Goal: Entertainment & Leisure: Consume media (video, audio)

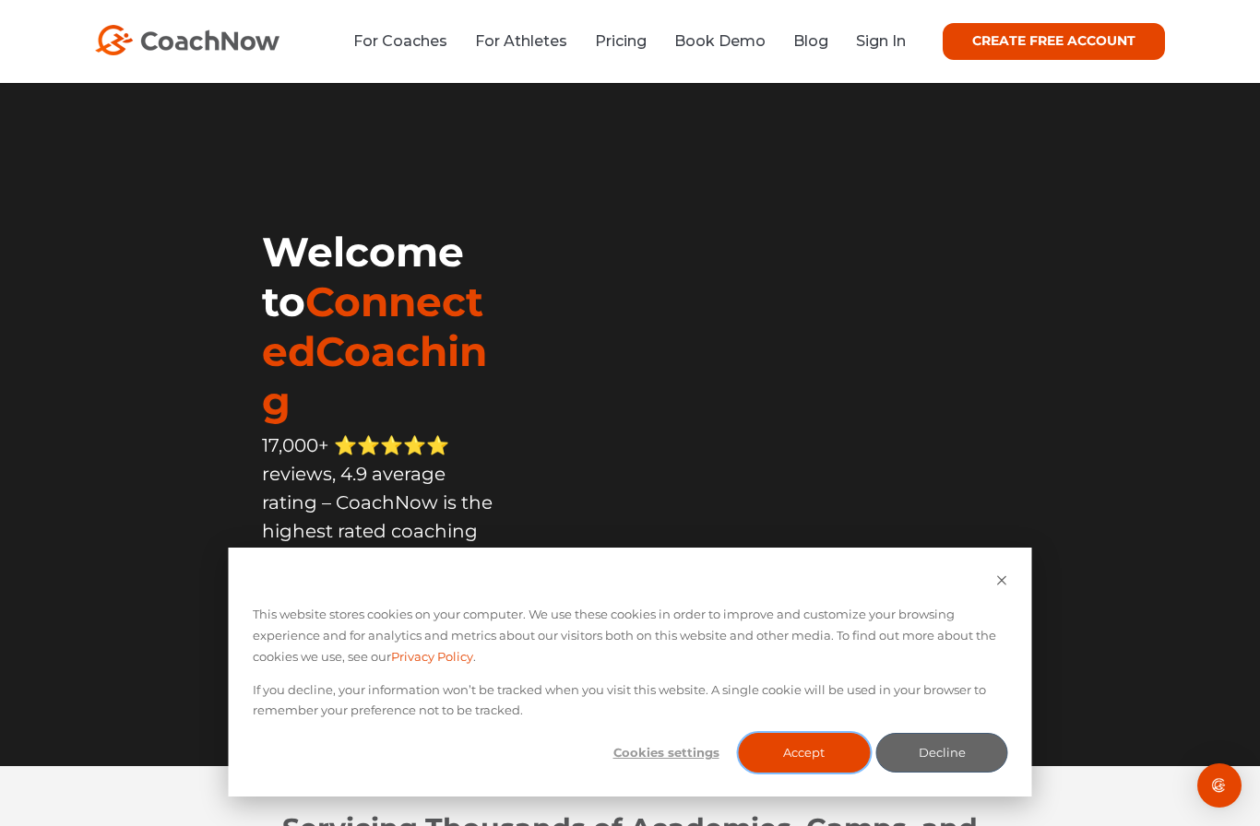
click at [779, 755] on button "Accept" at bounding box center [804, 753] width 132 height 40
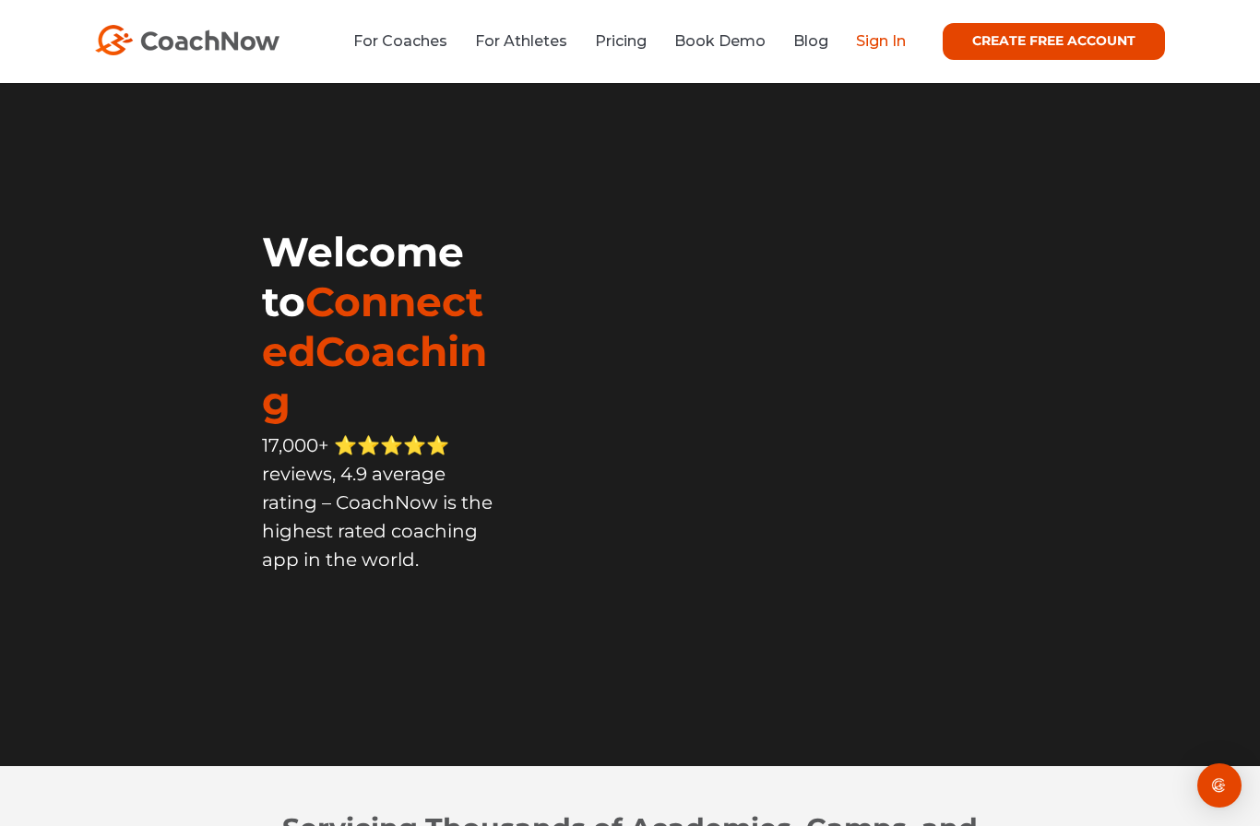
click at [874, 42] on link "Sign In" at bounding box center [881, 41] width 50 height 18
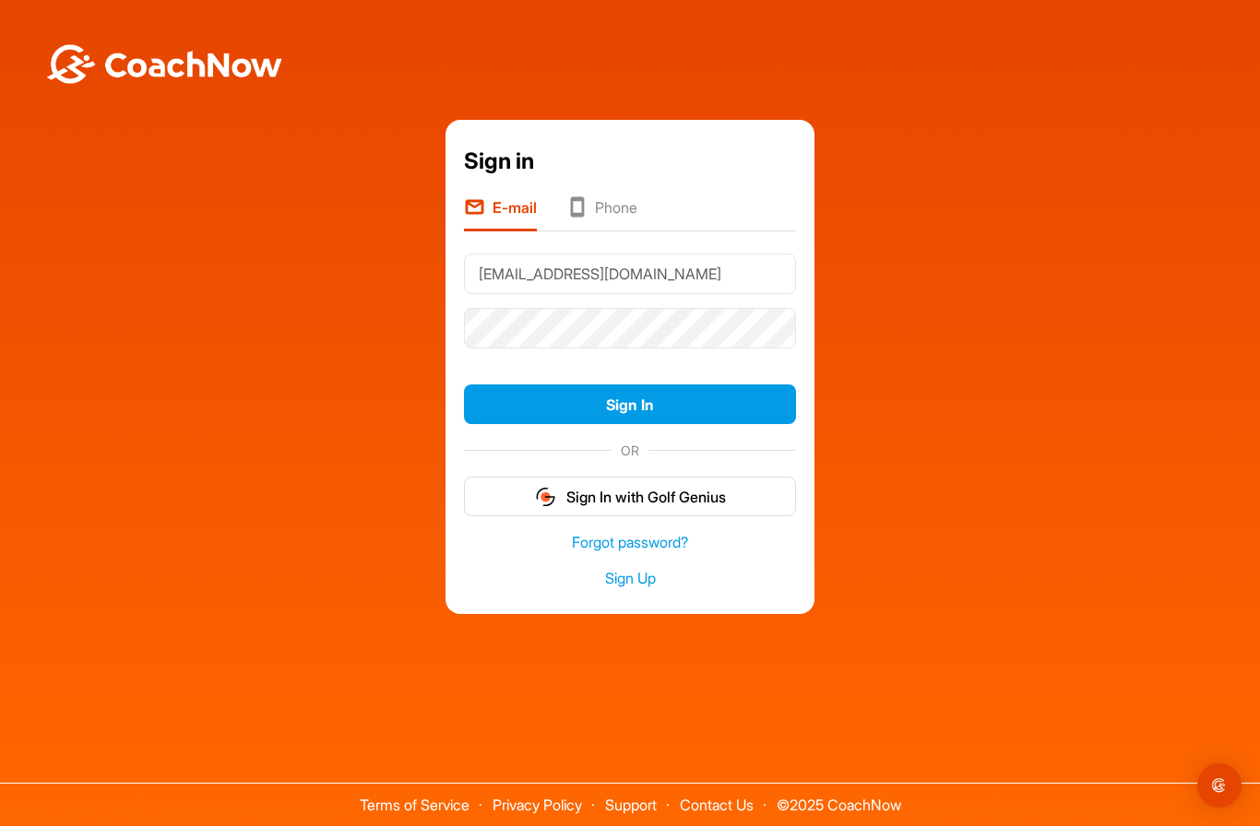
type input "Thompsondavida@btinternet.com"
click at [625, 424] on button "Sign In" at bounding box center [630, 405] width 332 height 40
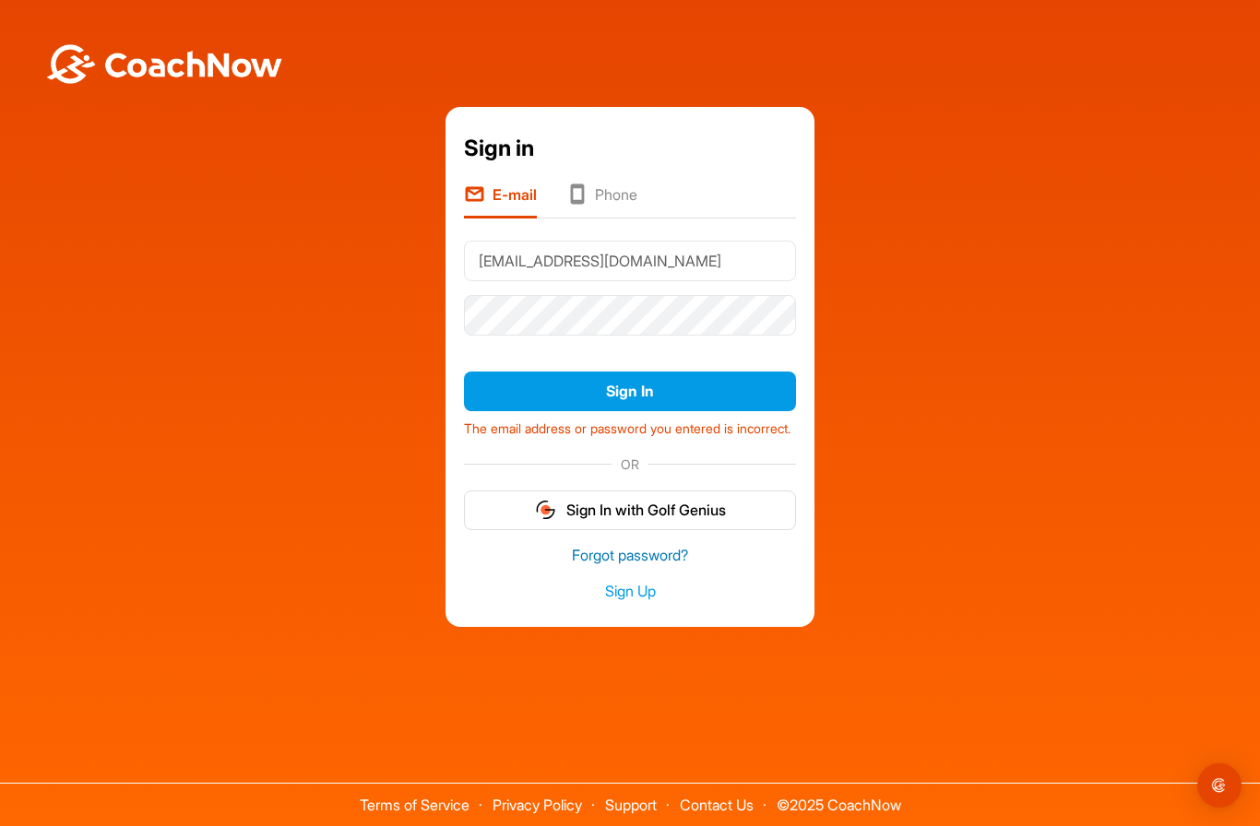
click at [648, 566] on link "Forgot password?" at bounding box center [630, 555] width 332 height 21
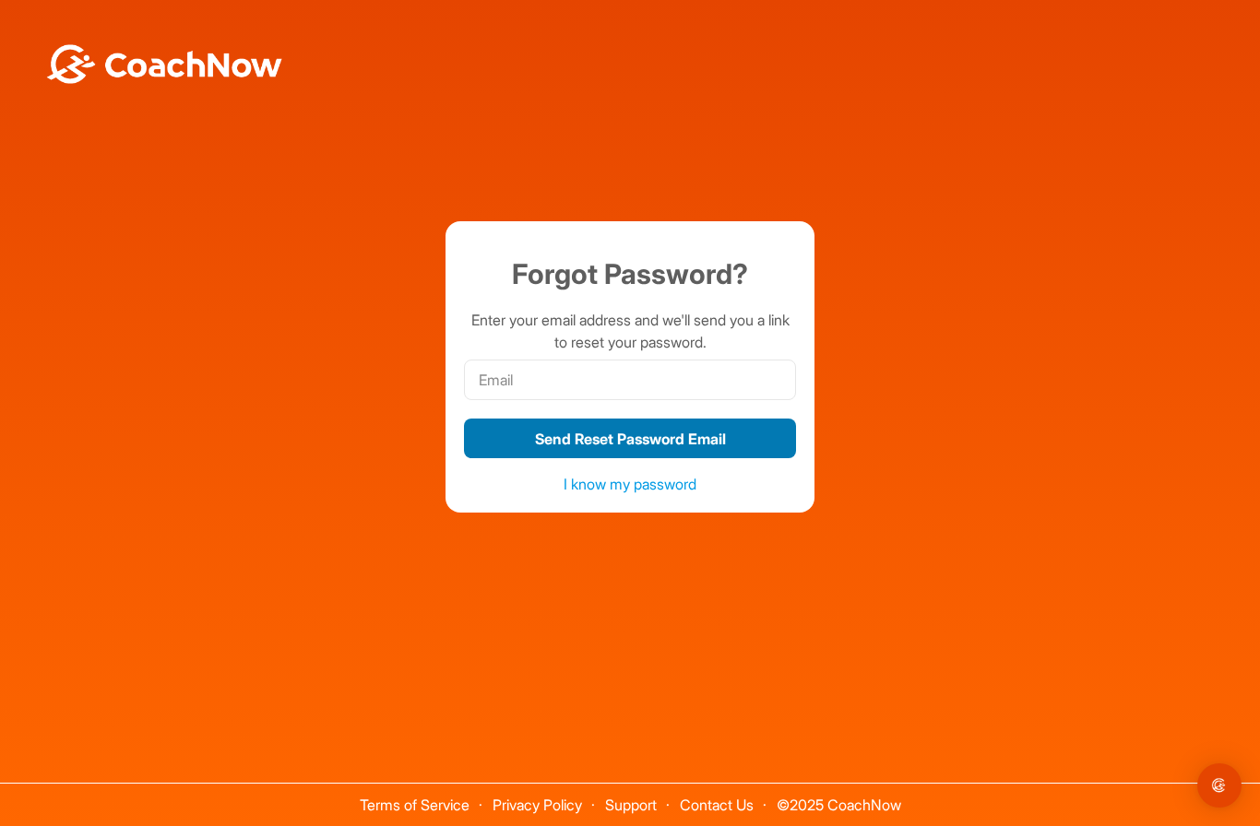
click at [629, 458] on button "Send Reset Password Email" at bounding box center [630, 439] width 332 height 40
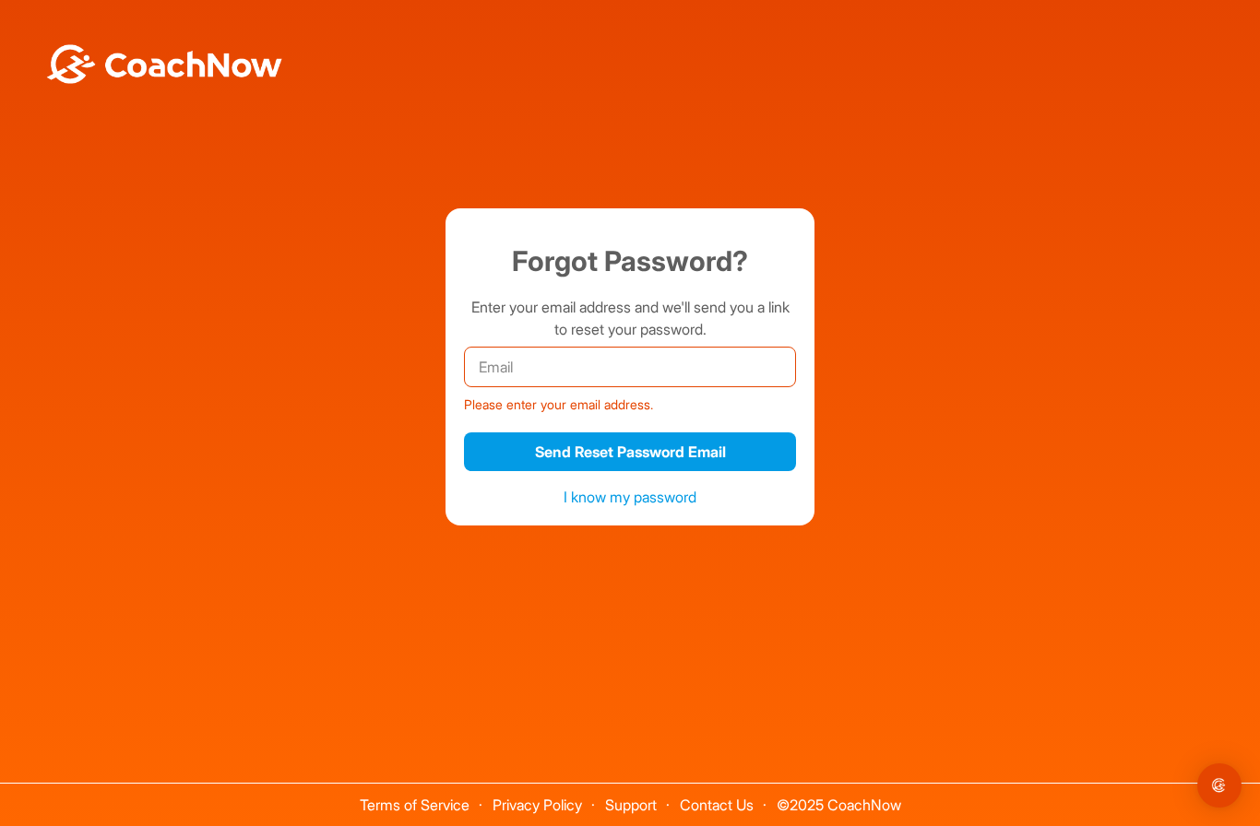
click at [542, 387] on input "email" at bounding box center [630, 367] width 332 height 41
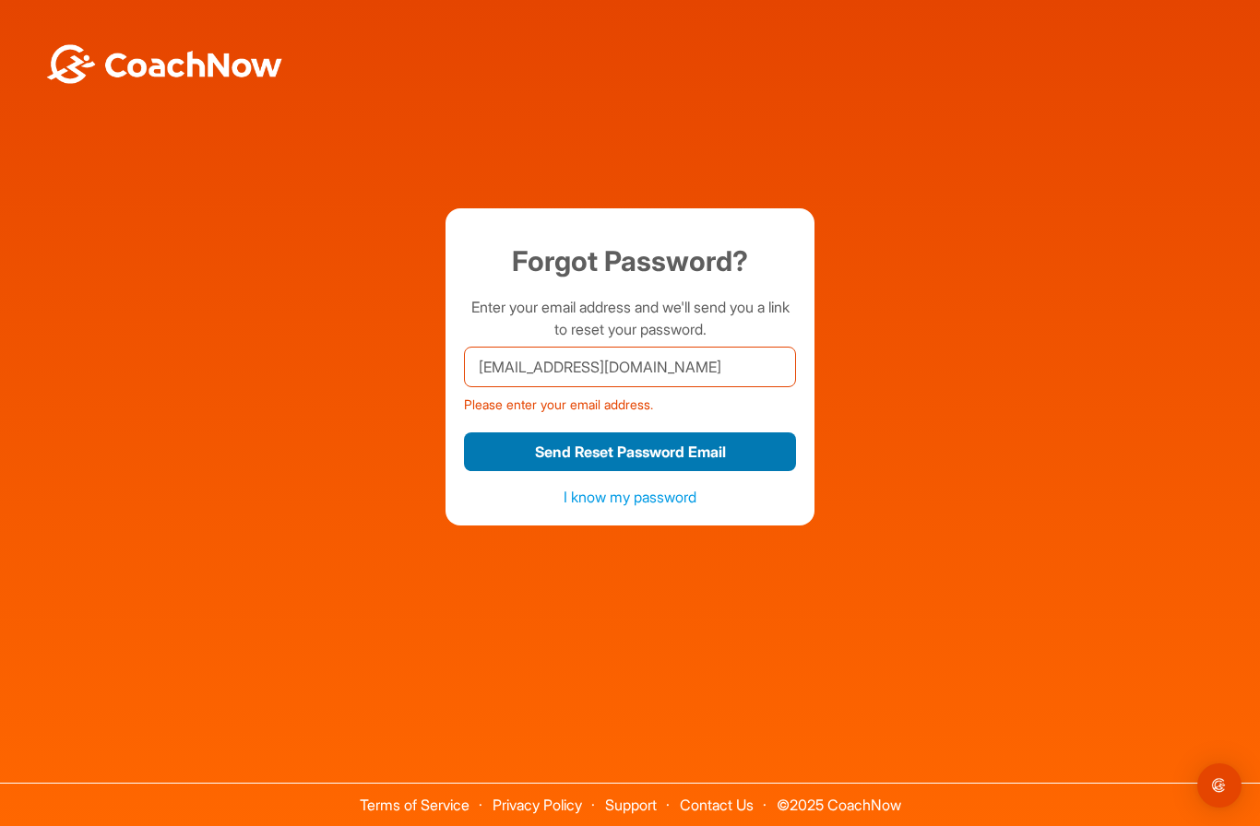
type input "thompsondavida@btinternet.com"
click at [648, 472] on button "Send Reset Password Email" at bounding box center [630, 453] width 332 height 40
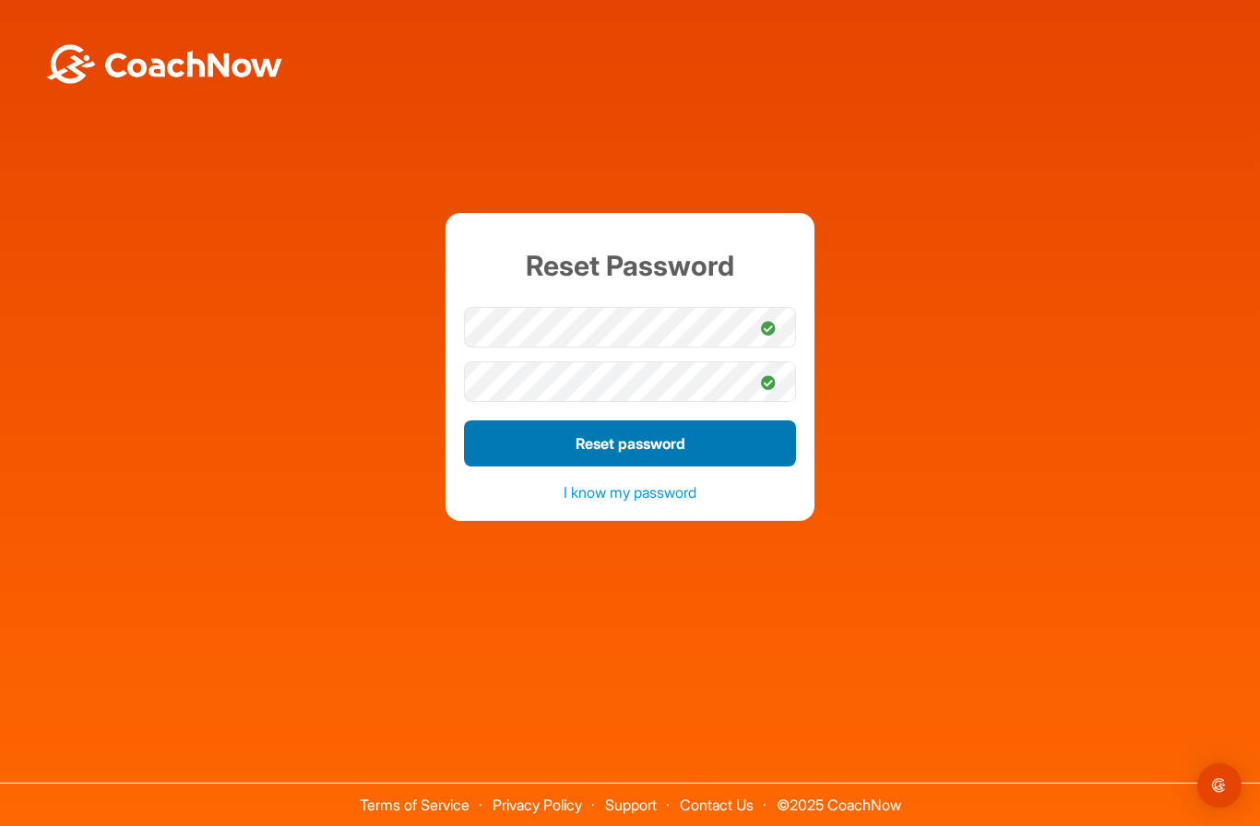
click at [605, 467] on button "Reset password" at bounding box center [630, 444] width 332 height 46
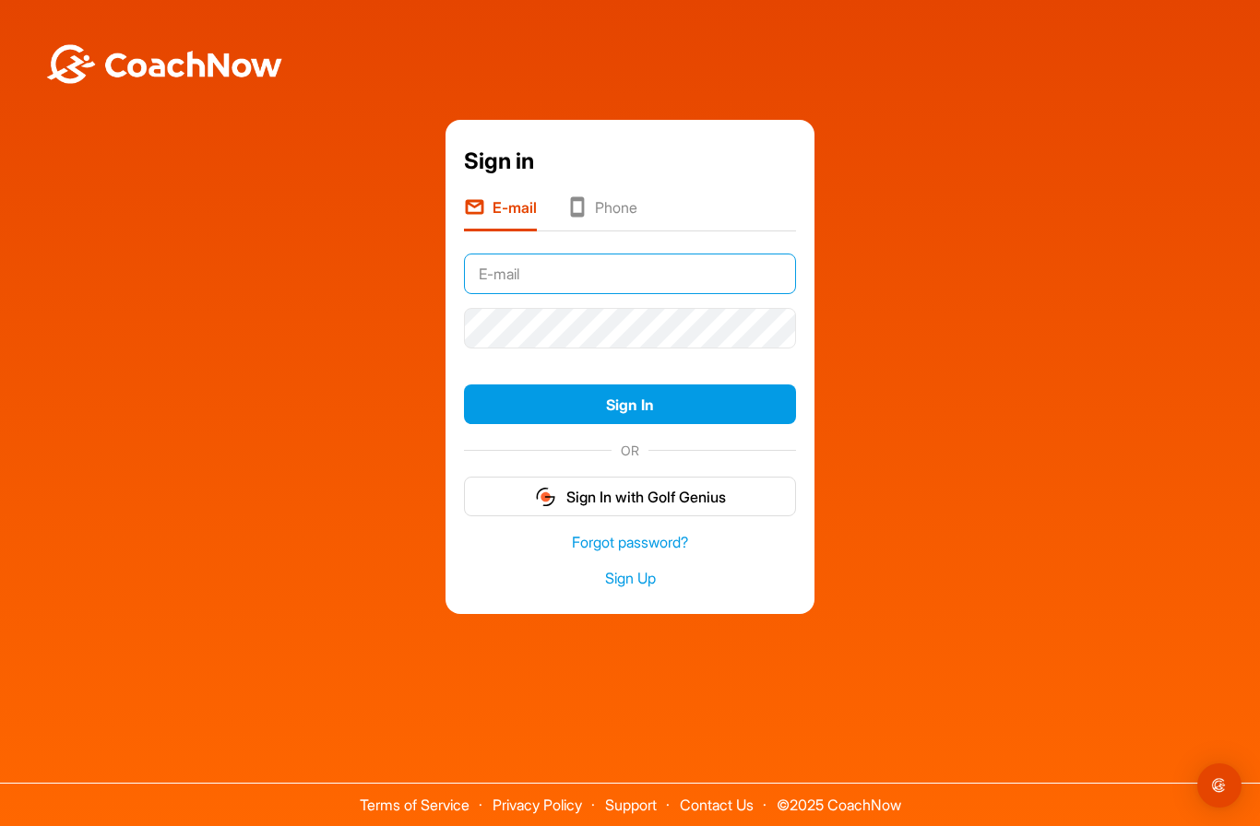
click at [525, 294] on input "text" at bounding box center [630, 274] width 332 height 41
type input "Thompsondavida@btinternet.com"
click at [630, 424] on button "Sign In" at bounding box center [630, 405] width 332 height 40
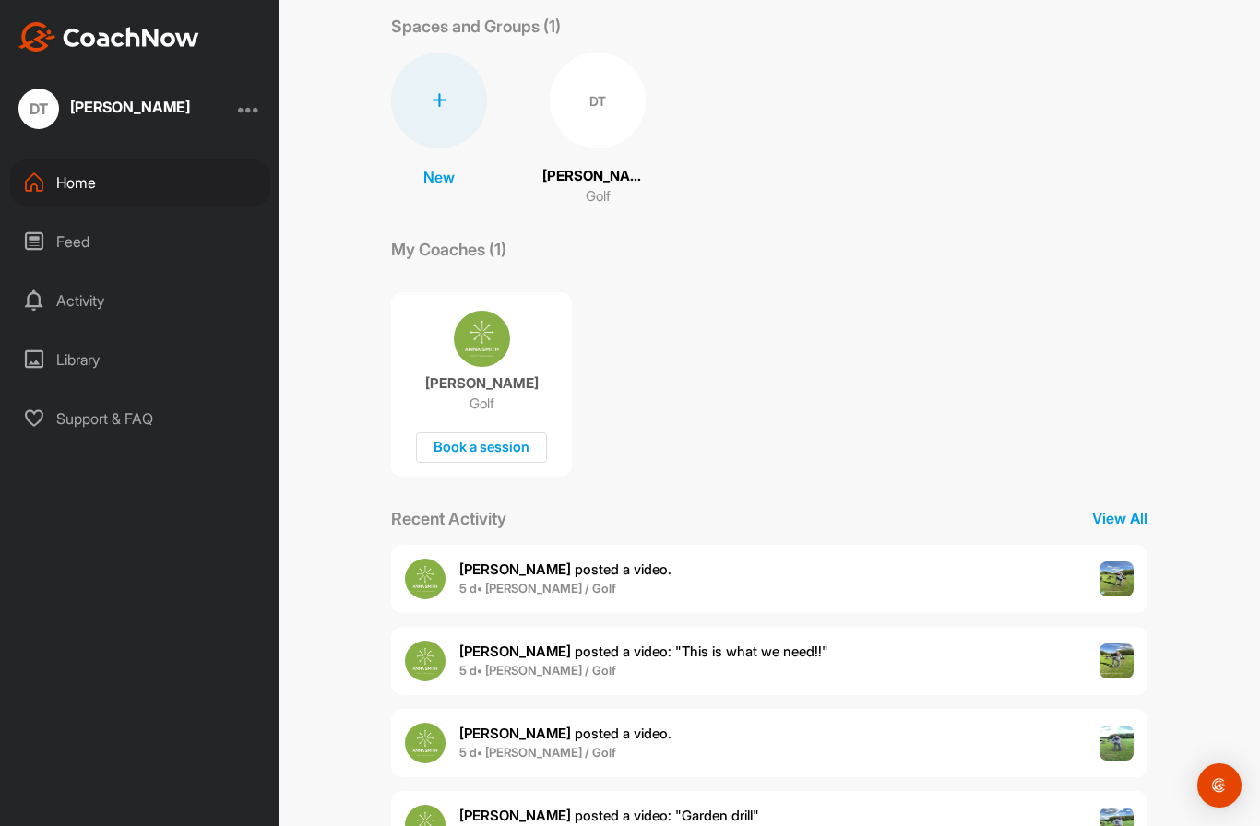
scroll to position [92, 0]
click at [488, 572] on b "[PERSON_NAME]" at bounding box center [515, 571] width 112 height 18
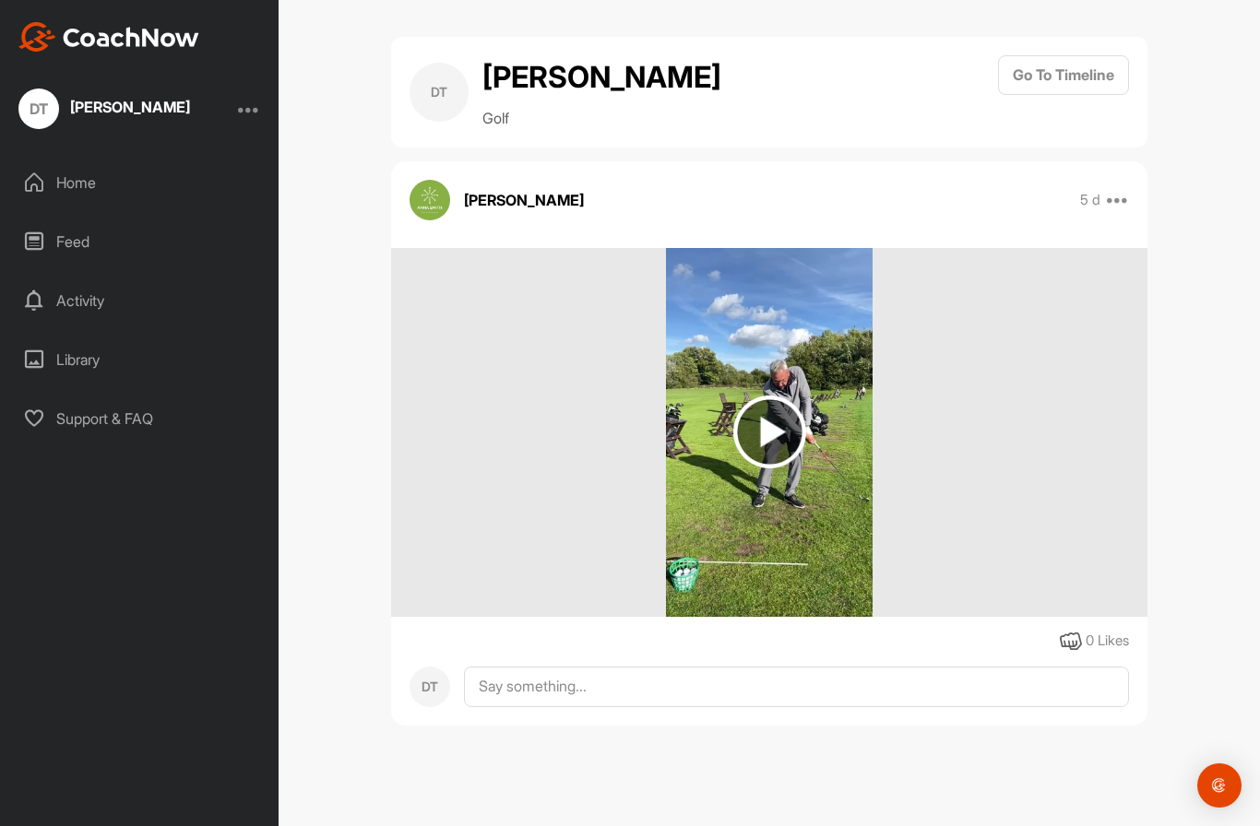
click at [762, 437] on img at bounding box center [769, 432] width 73 height 73
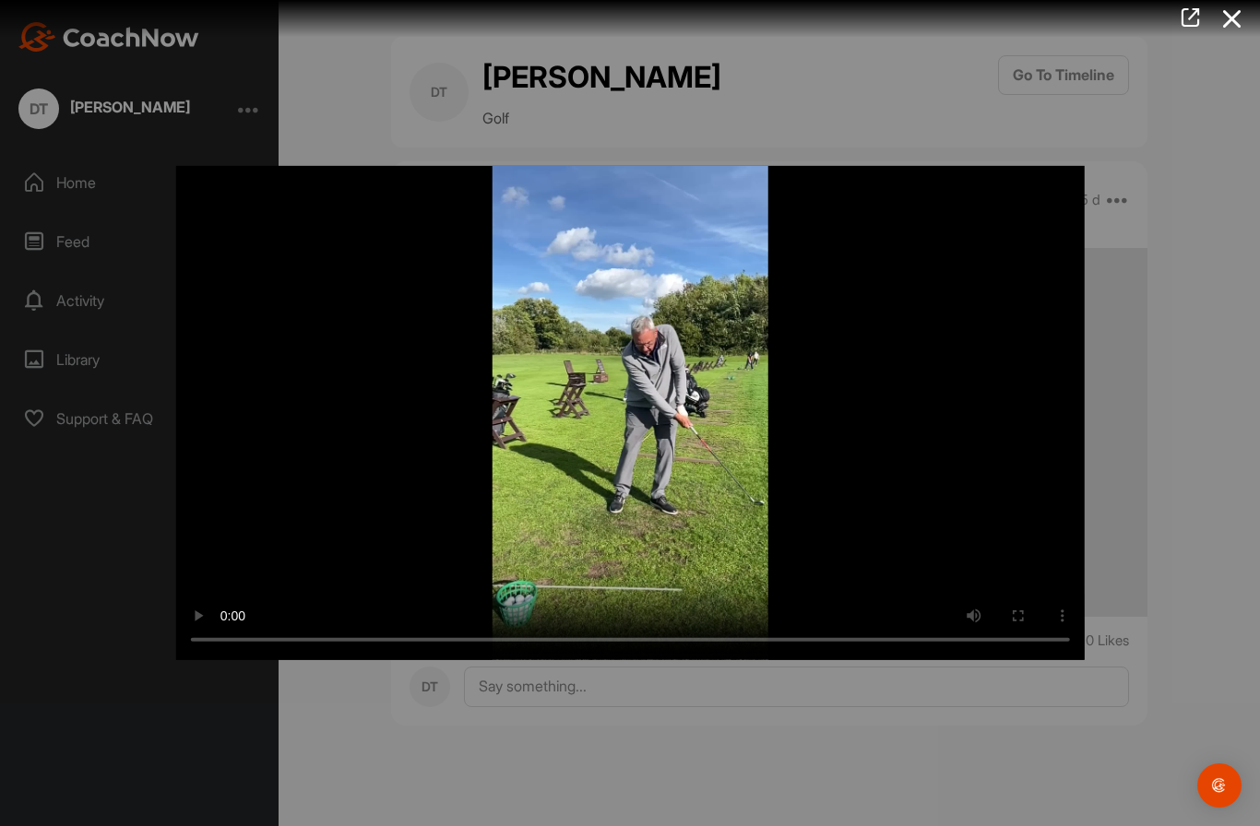
click at [632, 418] on video "Video Player" at bounding box center [630, 413] width 909 height 494
click at [636, 412] on video "Video Player" at bounding box center [630, 413] width 909 height 494
click at [695, 421] on video "Video Player" at bounding box center [630, 413] width 909 height 494
click at [599, 599] on video "Video Player" at bounding box center [630, 413] width 909 height 494
click at [634, 405] on video "Video Player" at bounding box center [630, 413] width 909 height 494
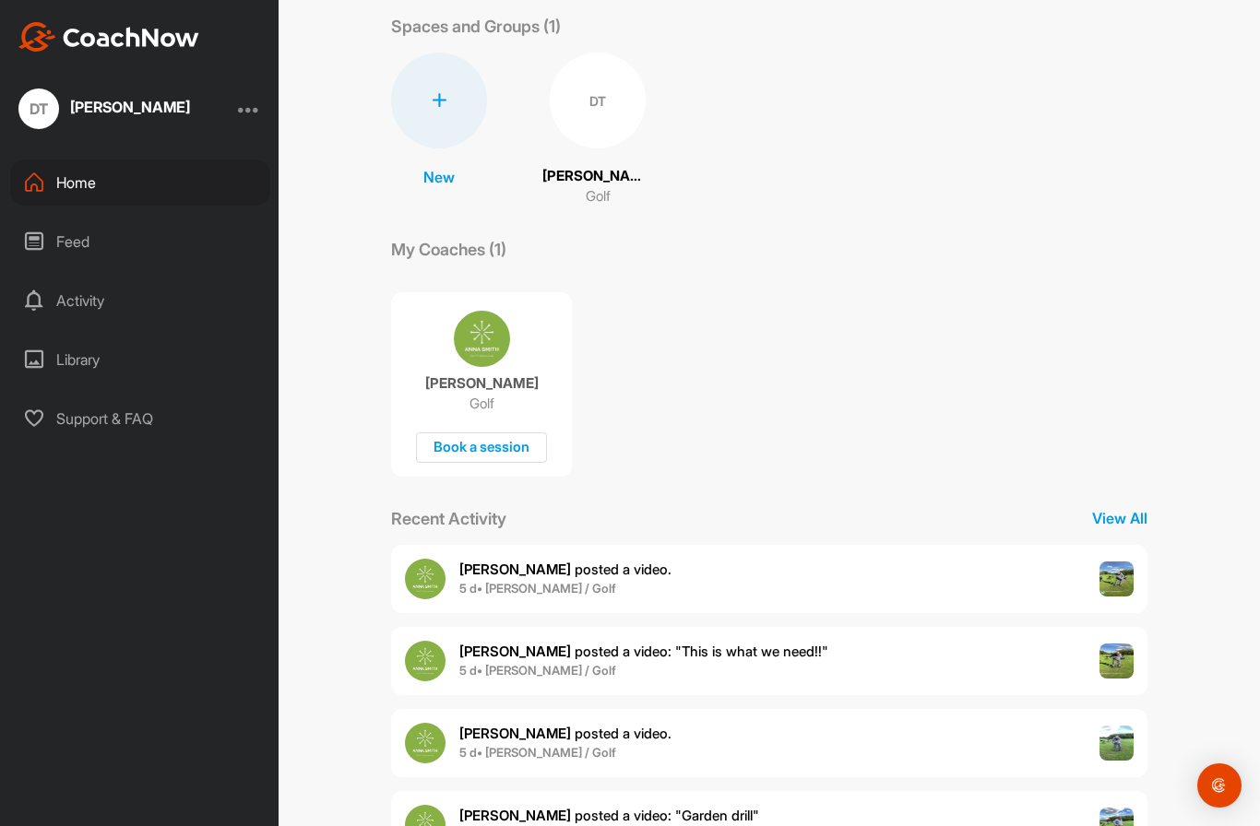
scroll to position [92, 0]
click at [735, 663] on span "5 d • [PERSON_NAME] / Golf" at bounding box center [643, 672] width 369 height 18
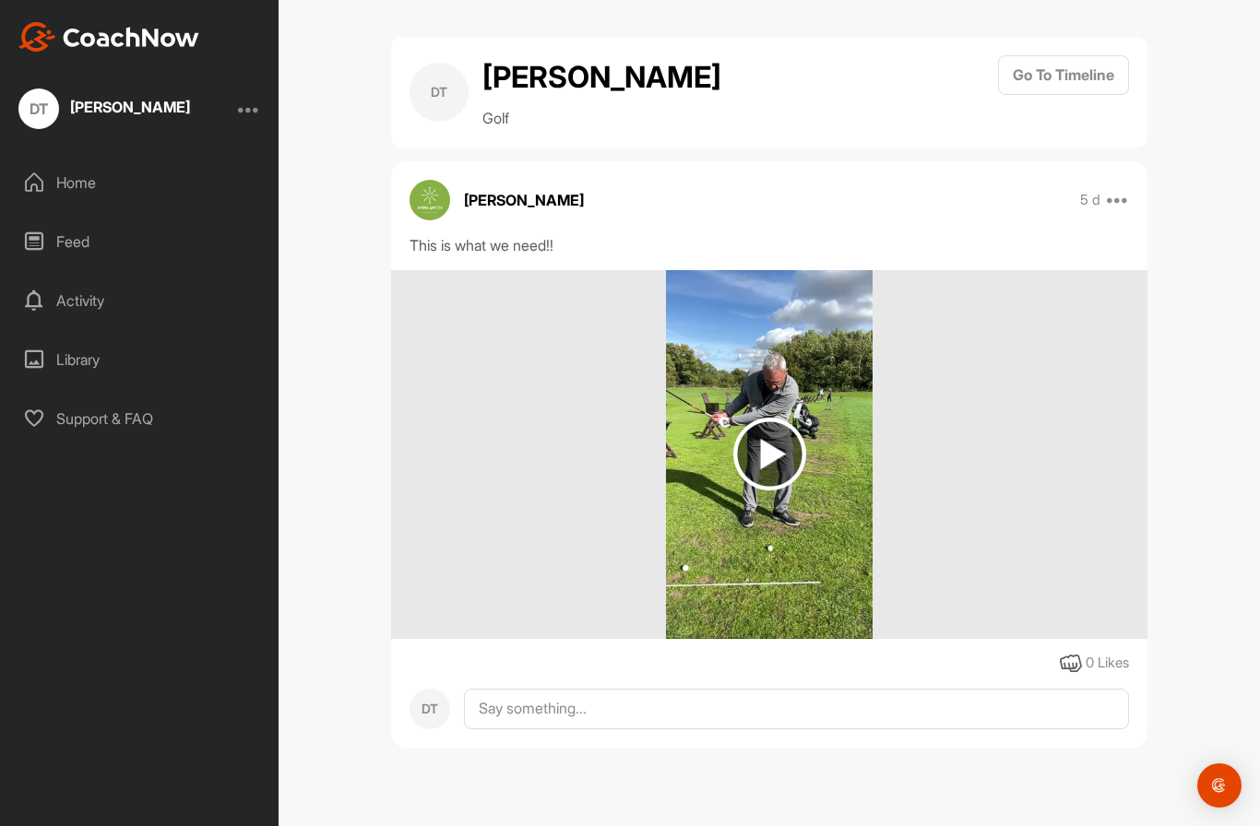
click at [768, 456] on img at bounding box center [769, 454] width 73 height 73
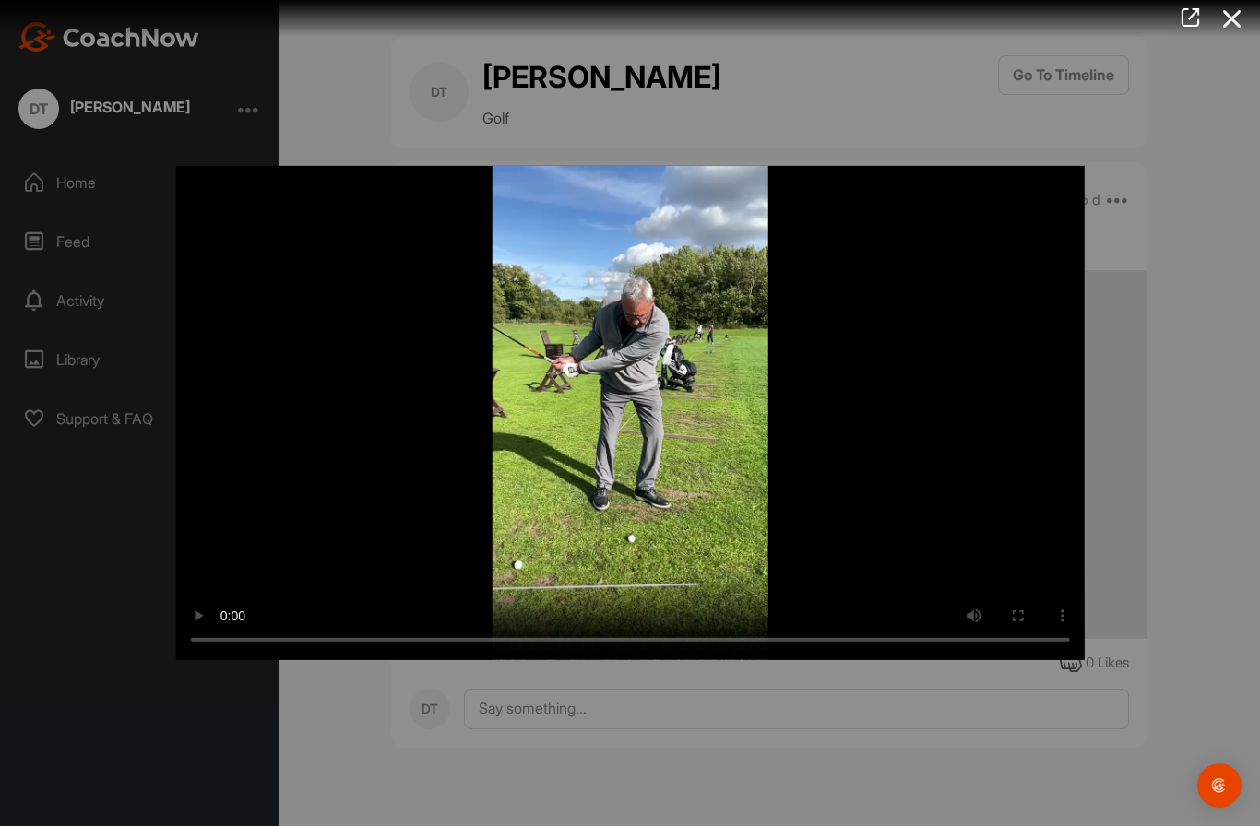
click at [585, 604] on video "Video Player" at bounding box center [630, 413] width 909 height 494
click at [624, 405] on video "Video Player" at bounding box center [630, 413] width 909 height 494
click at [624, 418] on video "Video Player" at bounding box center [630, 413] width 909 height 494
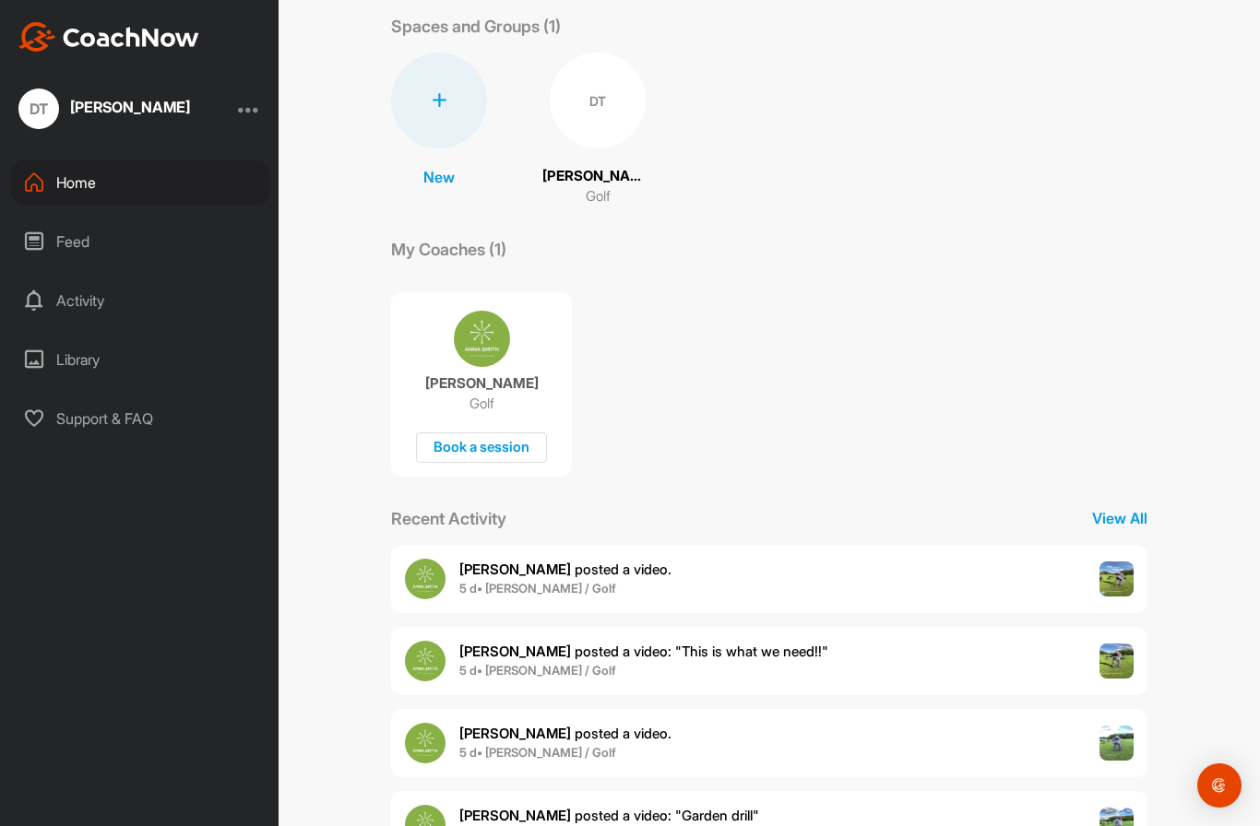
scroll to position [92, 0]
click at [501, 743] on b "[PERSON_NAME]" at bounding box center [515, 735] width 112 height 18
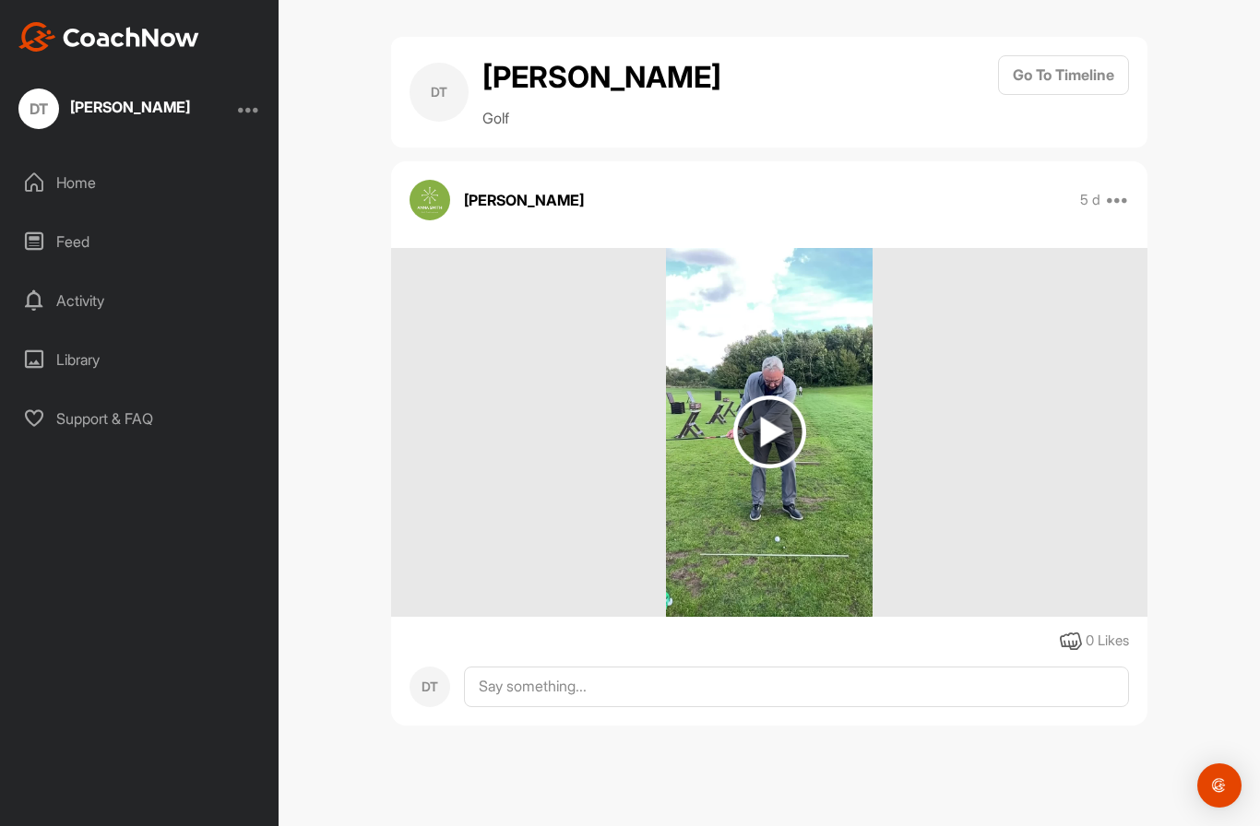
click at [779, 437] on img at bounding box center [769, 432] width 73 height 73
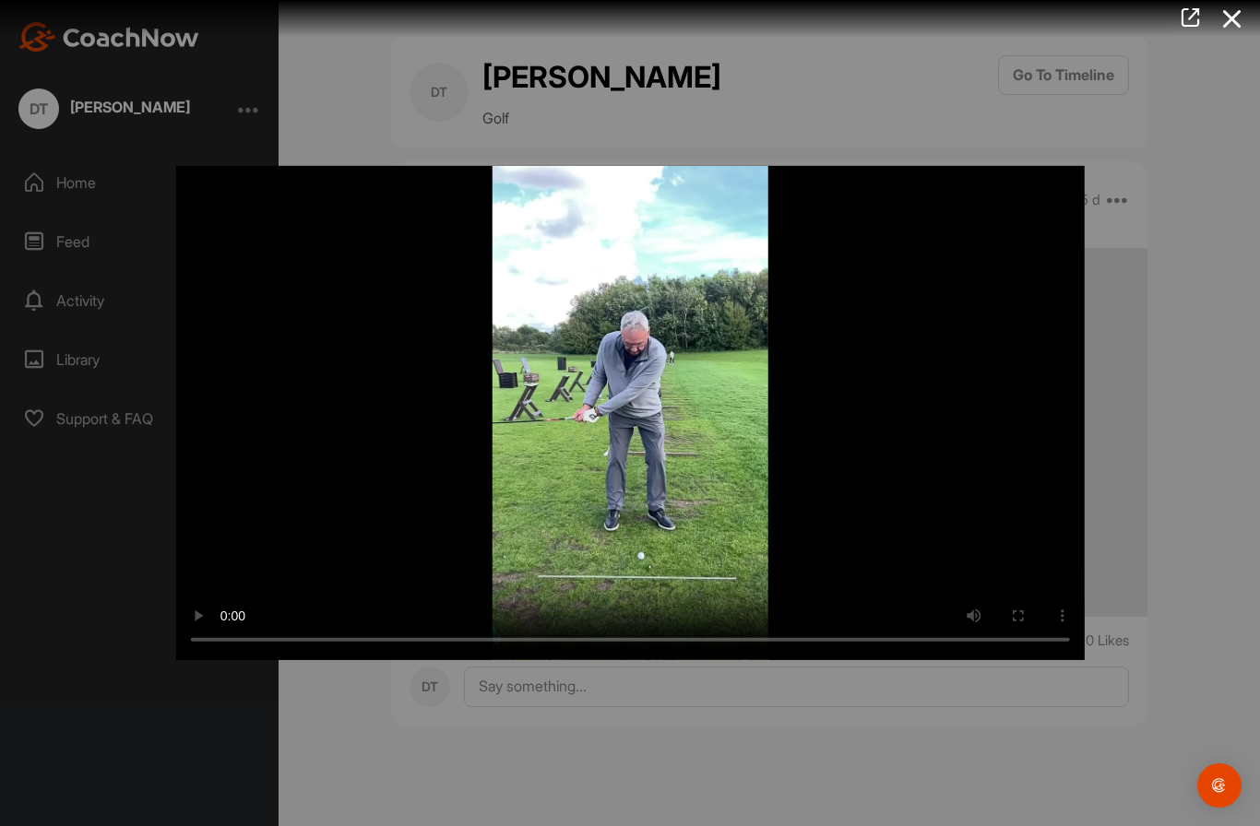
click at [635, 410] on video "Video Player" at bounding box center [630, 413] width 909 height 494
click at [642, 459] on video "Video Player" at bounding box center [630, 413] width 909 height 494
click at [617, 429] on video "Video Player" at bounding box center [630, 413] width 909 height 494
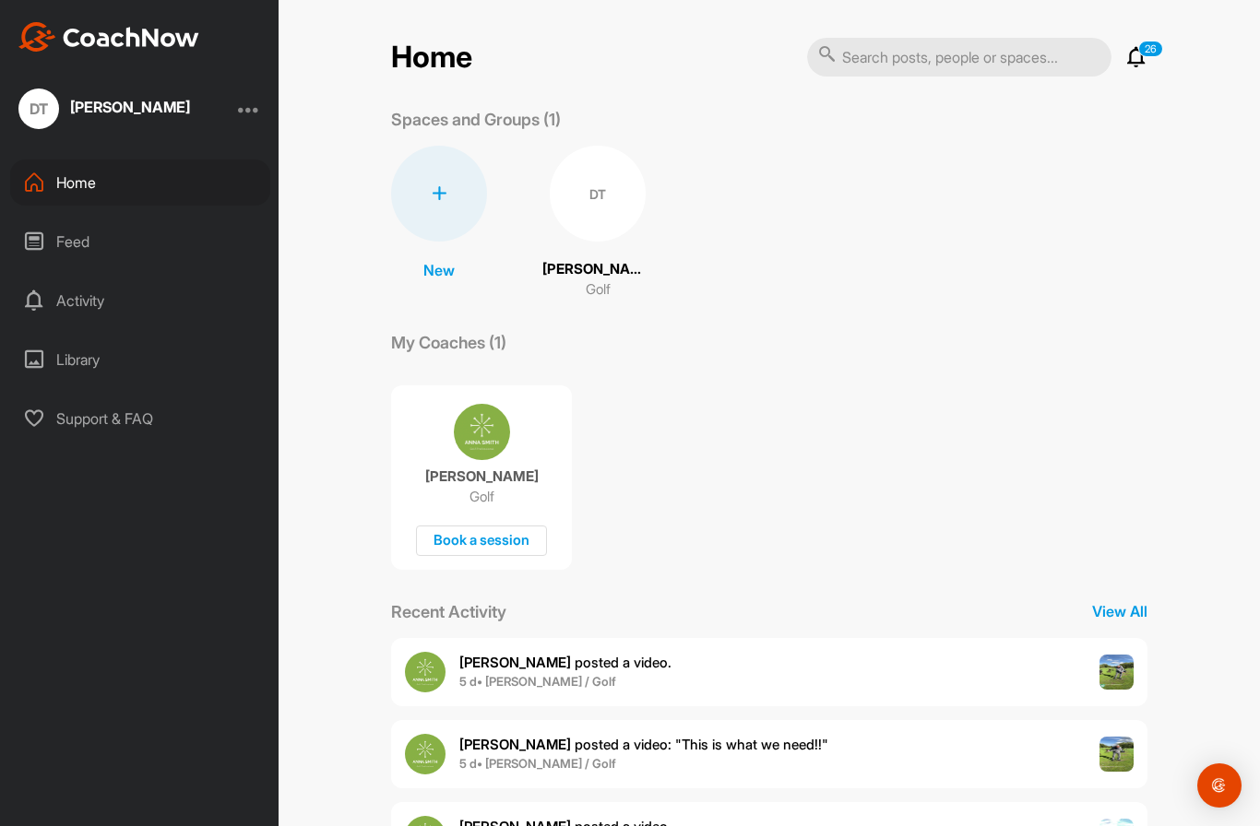
click at [557, 674] on b "5 d • [PERSON_NAME] / Golf" at bounding box center [537, 681] width 157 height 15
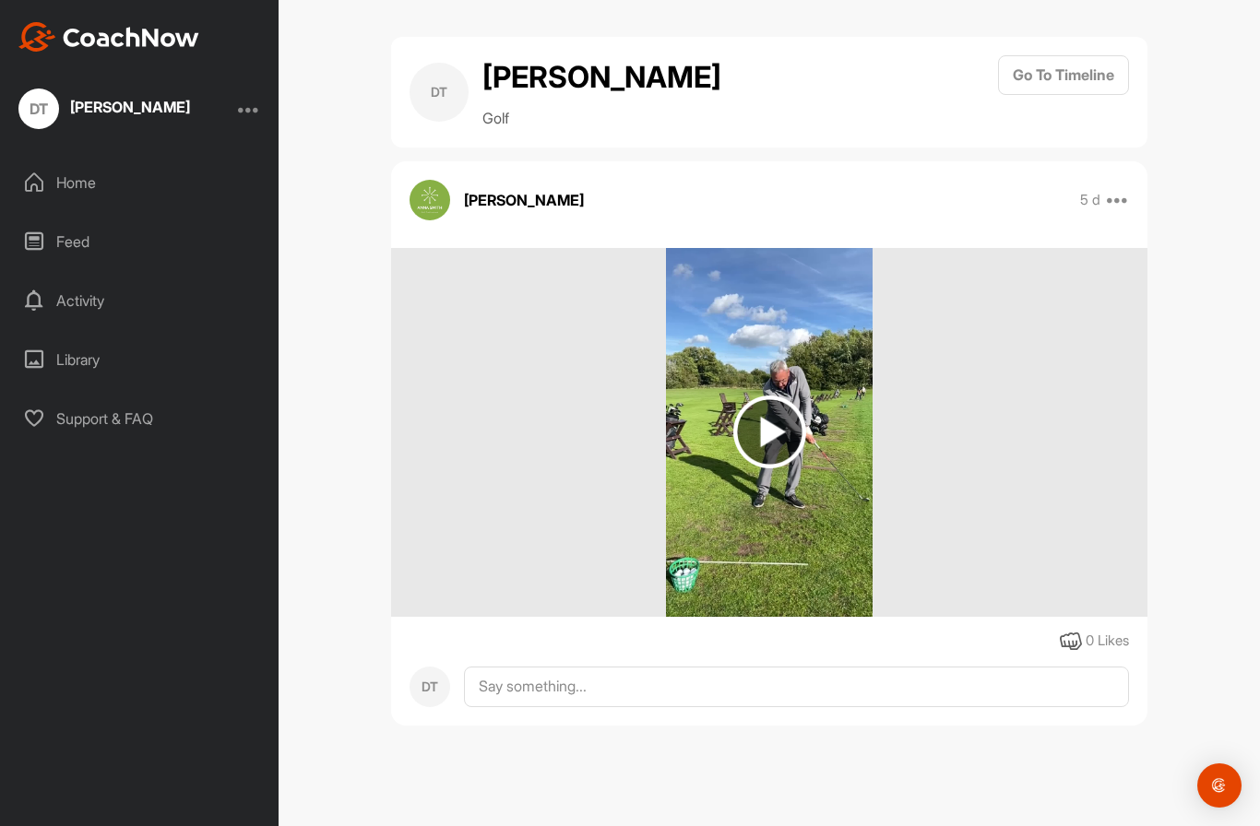
click at [759, 553] on img at bounding box center [769, 432] width 206 height 369
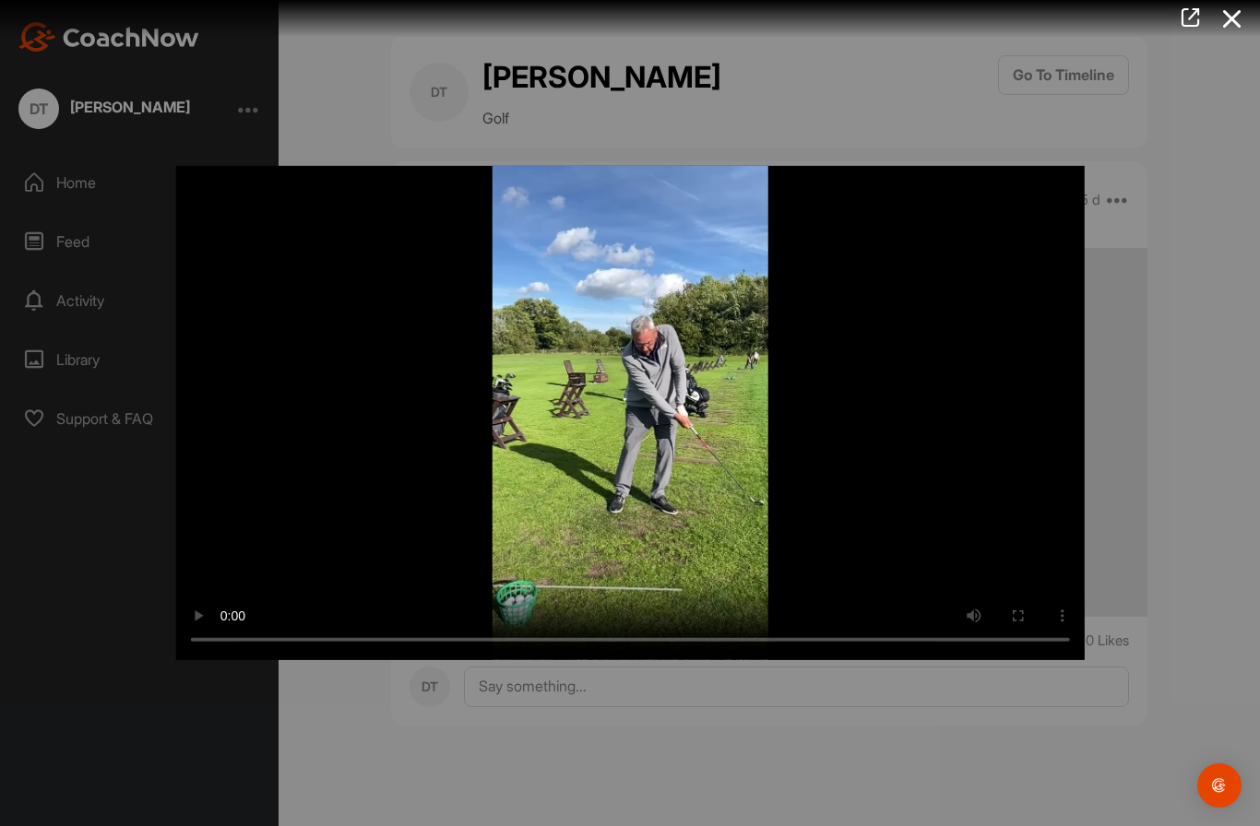
click at [624, 404] on video "Video Player" at bounding box center [630, 413] width 909 height 494
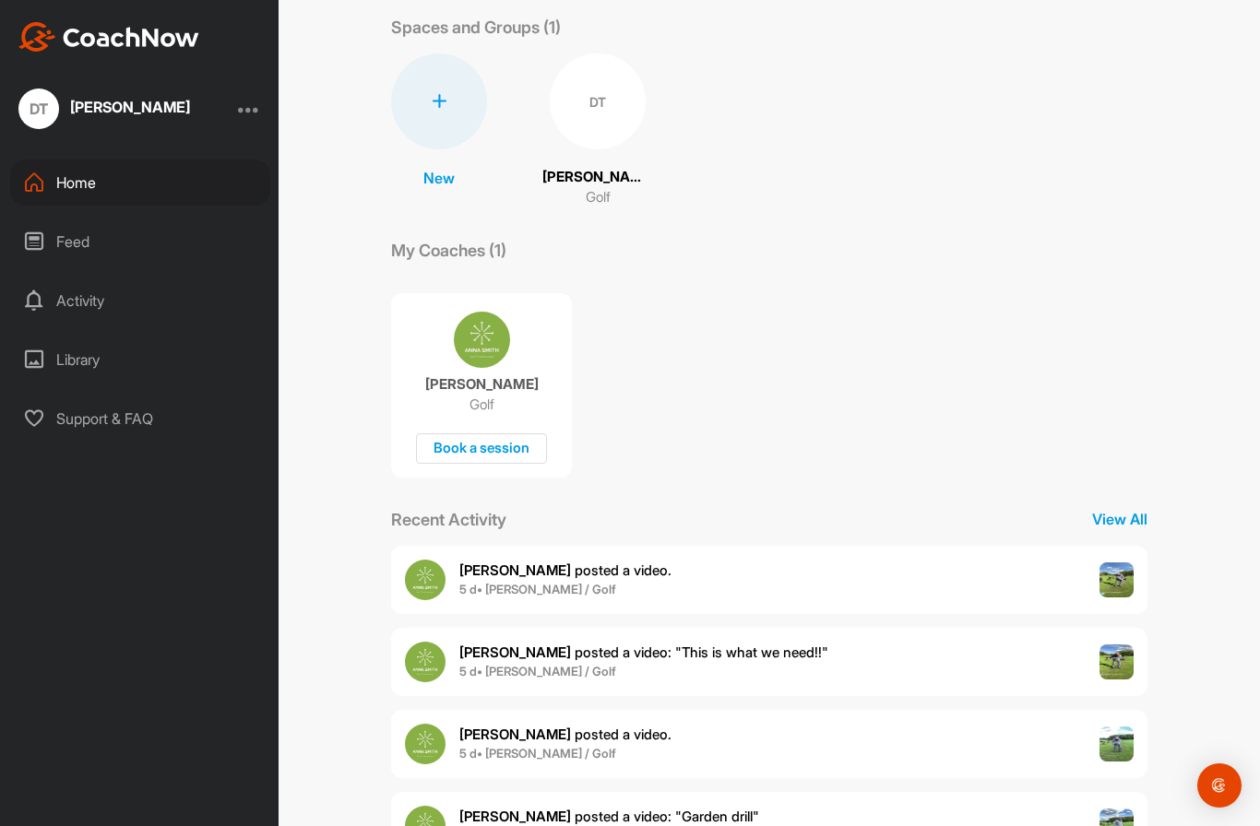
scroll to position [76, 0]
click at [643, 808] on span "[PERSON_NAME] posted a video : " Garden drill "" at bounding box center [609, 817] width 300 height 18
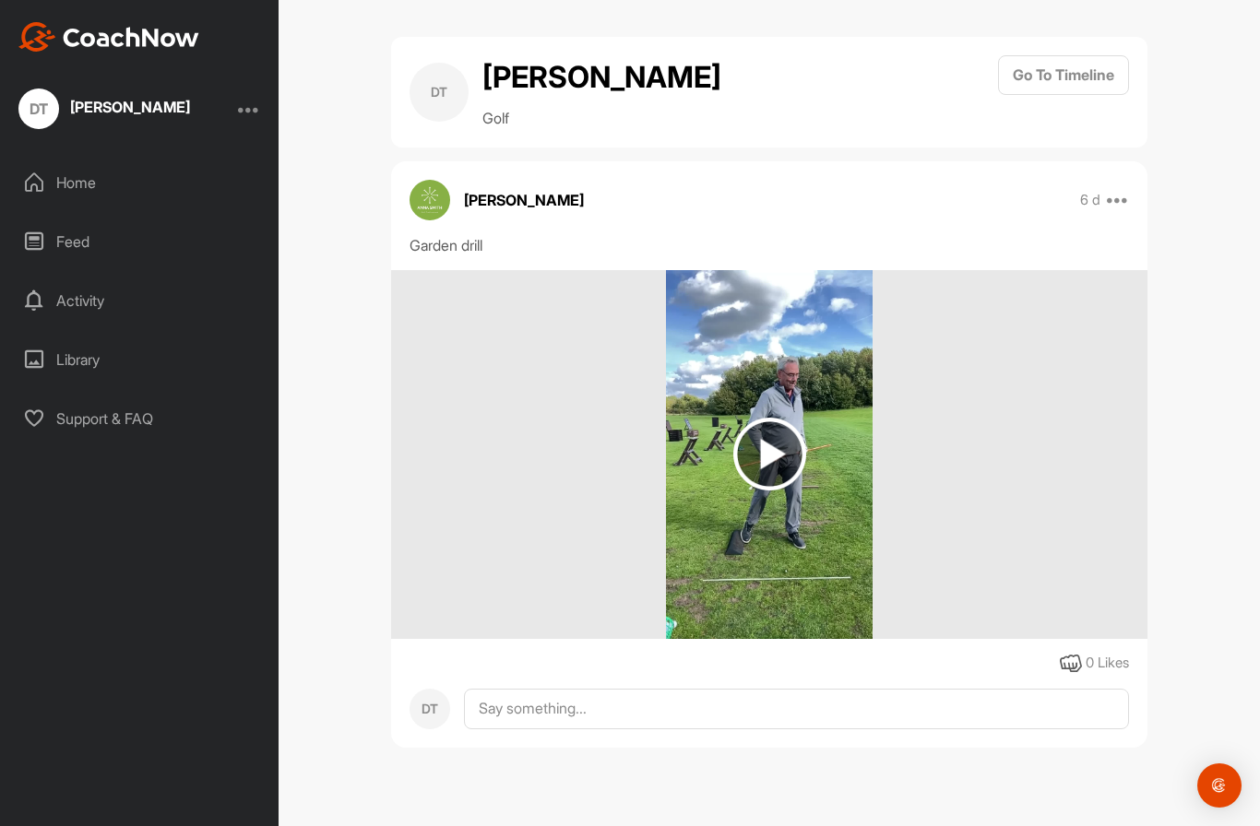
click at [767, 418] on img at bounding box center [769, 454] width 73 height 73
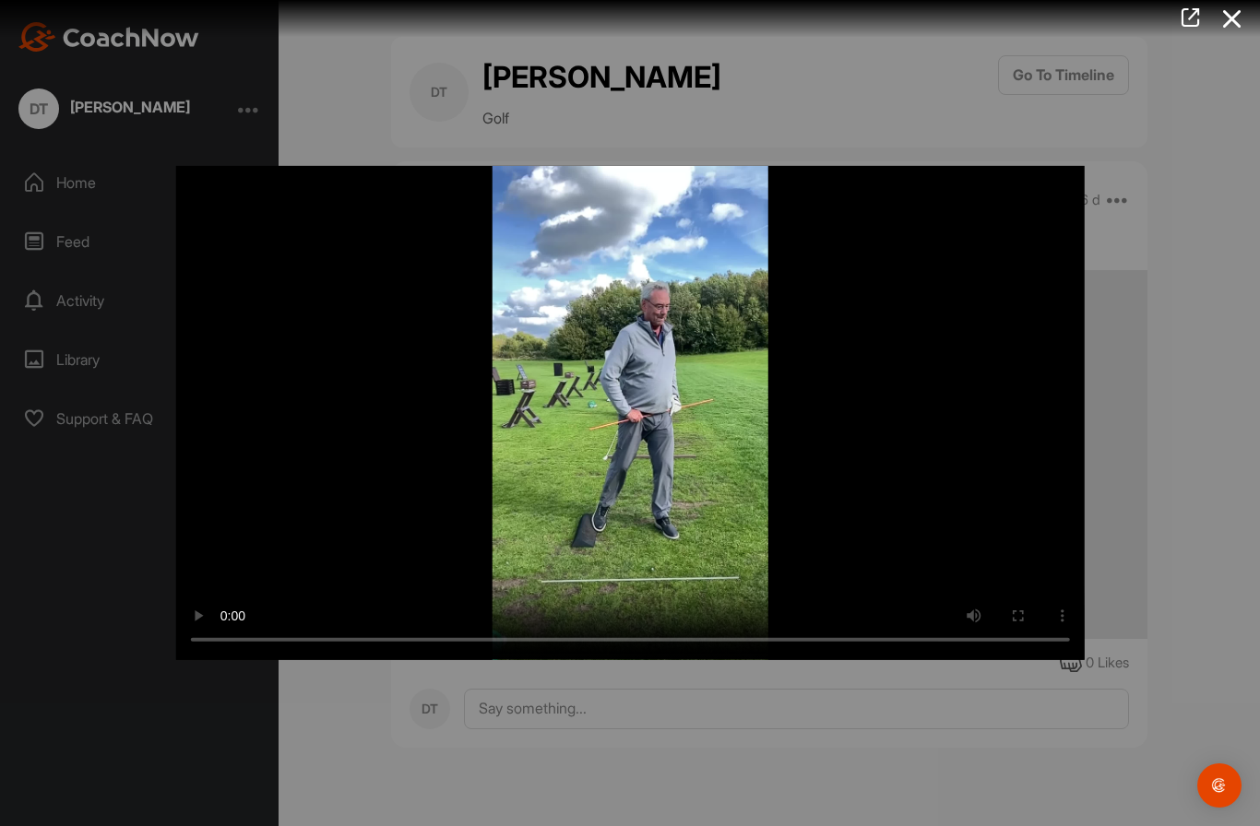
click at [638, 405] on video "Video Player" at bounding box center [630, 413] width 909 height 494
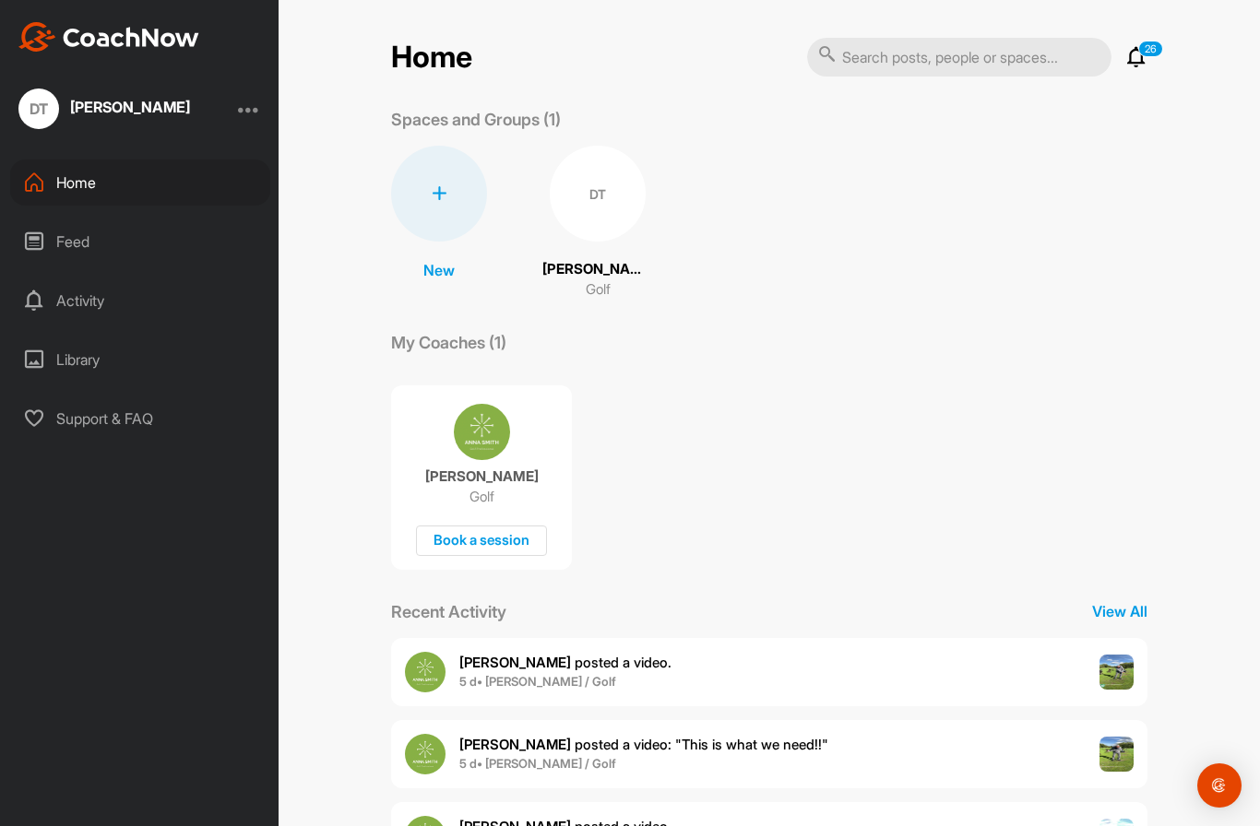
click at [434, 259] on p "New" at bounding box center [438, 270] width 31 height 22
click at [588, 330] on div "My Coaches (1)" at bounding box center [769, 342] width 756 height 25
click at [74, 219] on div "Feed" at bounding box center [140, 242] width 260 height 46
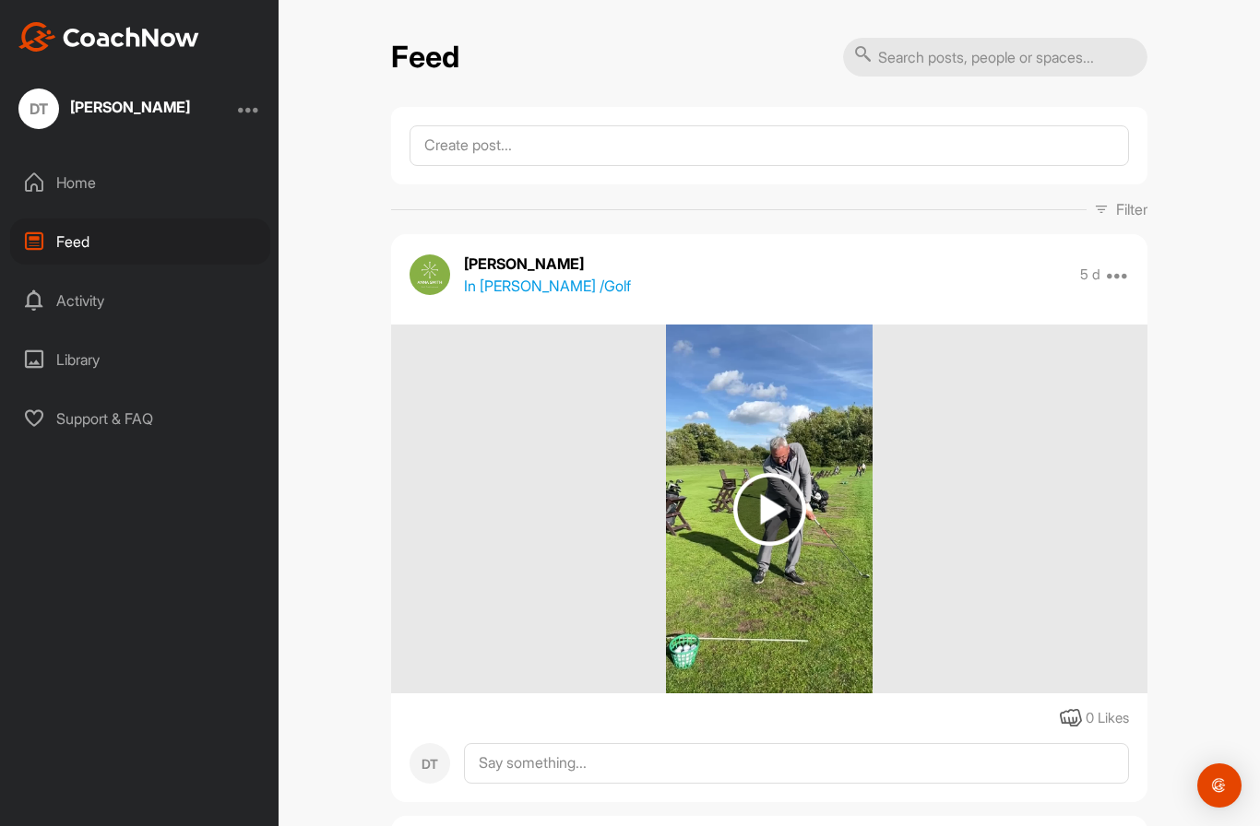
click at [757, 473] on img at bounding box center [769, 509] width 73 height 73
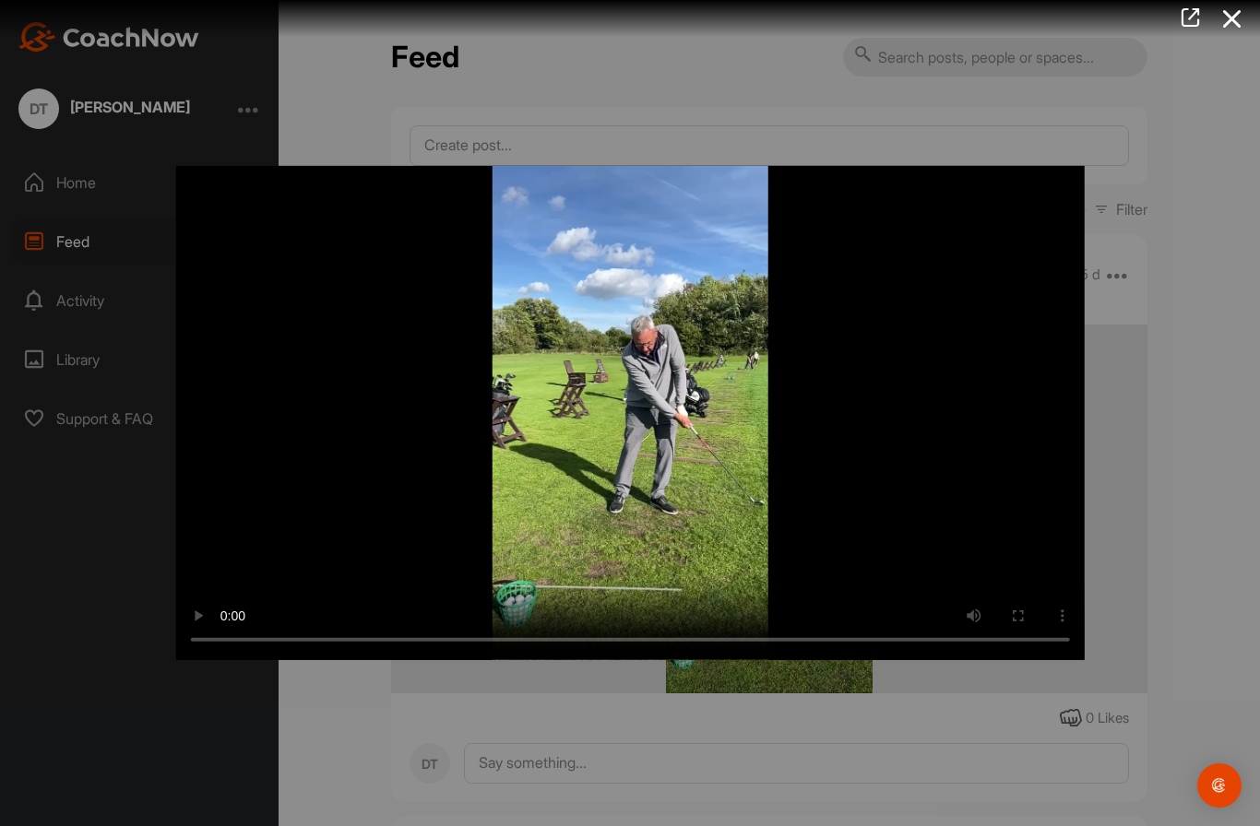
click at [614, 584] on video "Video Player" at bounding box center [630, 413] width 909 height 494
click at [86, 228] on div at bounding box center [630, 413] width 1260 height 826
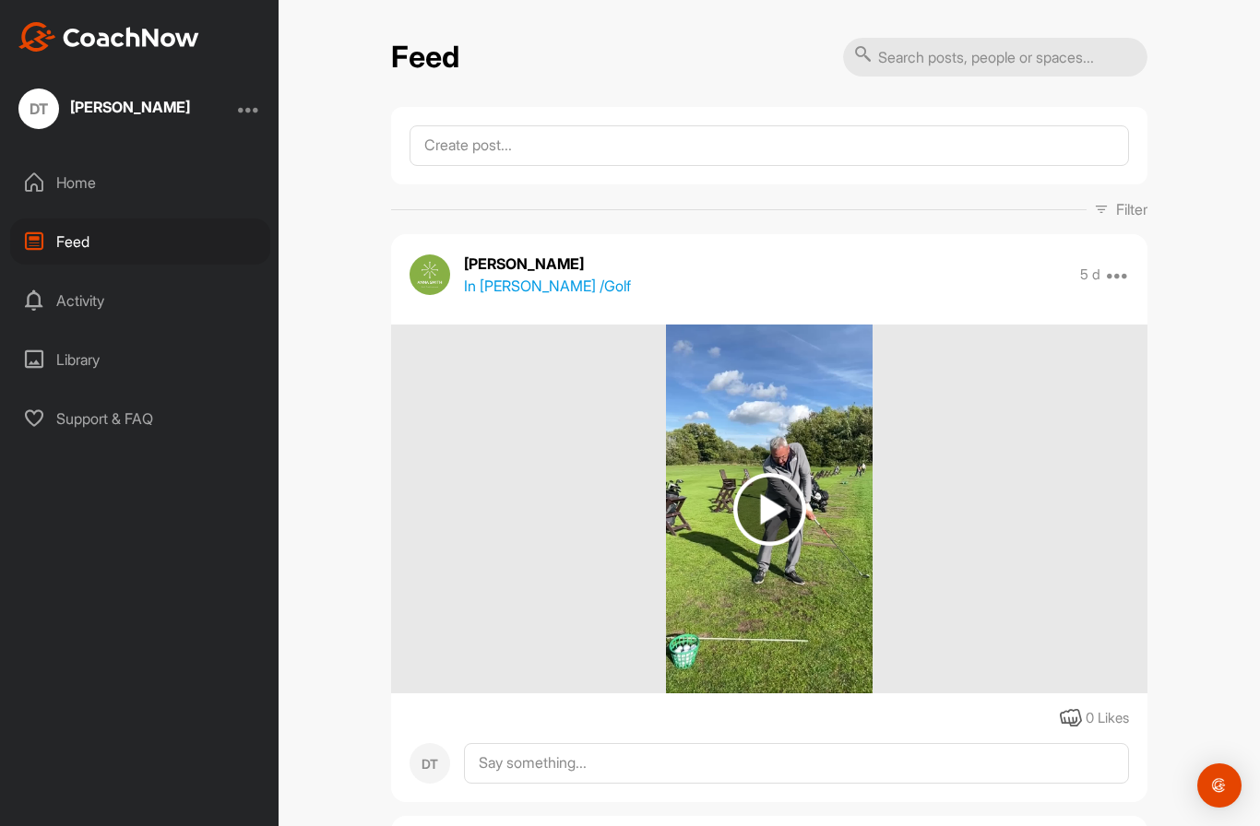
click at [81, 337] on div "Library" at bounding box center [140, 360] width 260 height 46
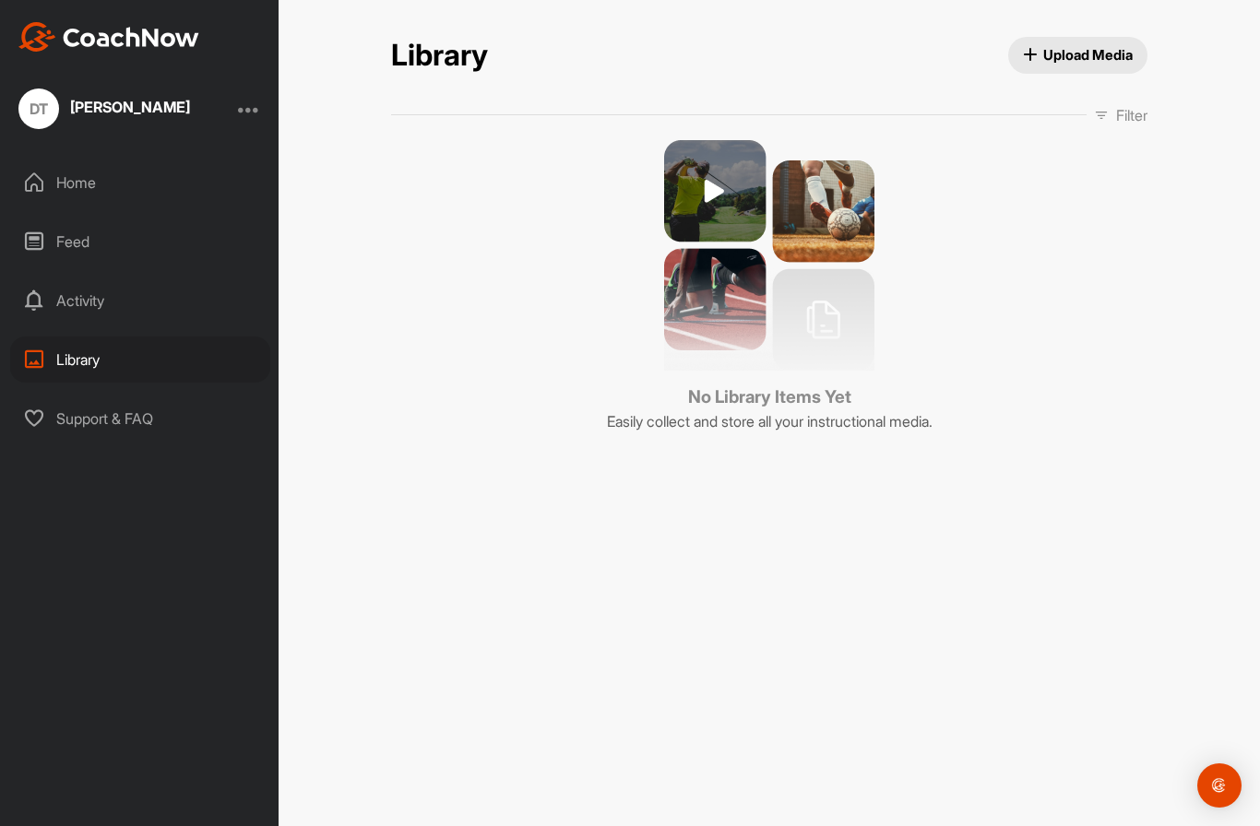
click at [89, 396] on div "Support & FAQ" at bounding box center [140, 419] width 260 height 46
click at [88, 337] on div "Library" at bounding box center [140, 360] width 260 height 46
click at [78, 278] on div "Activity" at bounding box center [140, 301] width 260 height 46
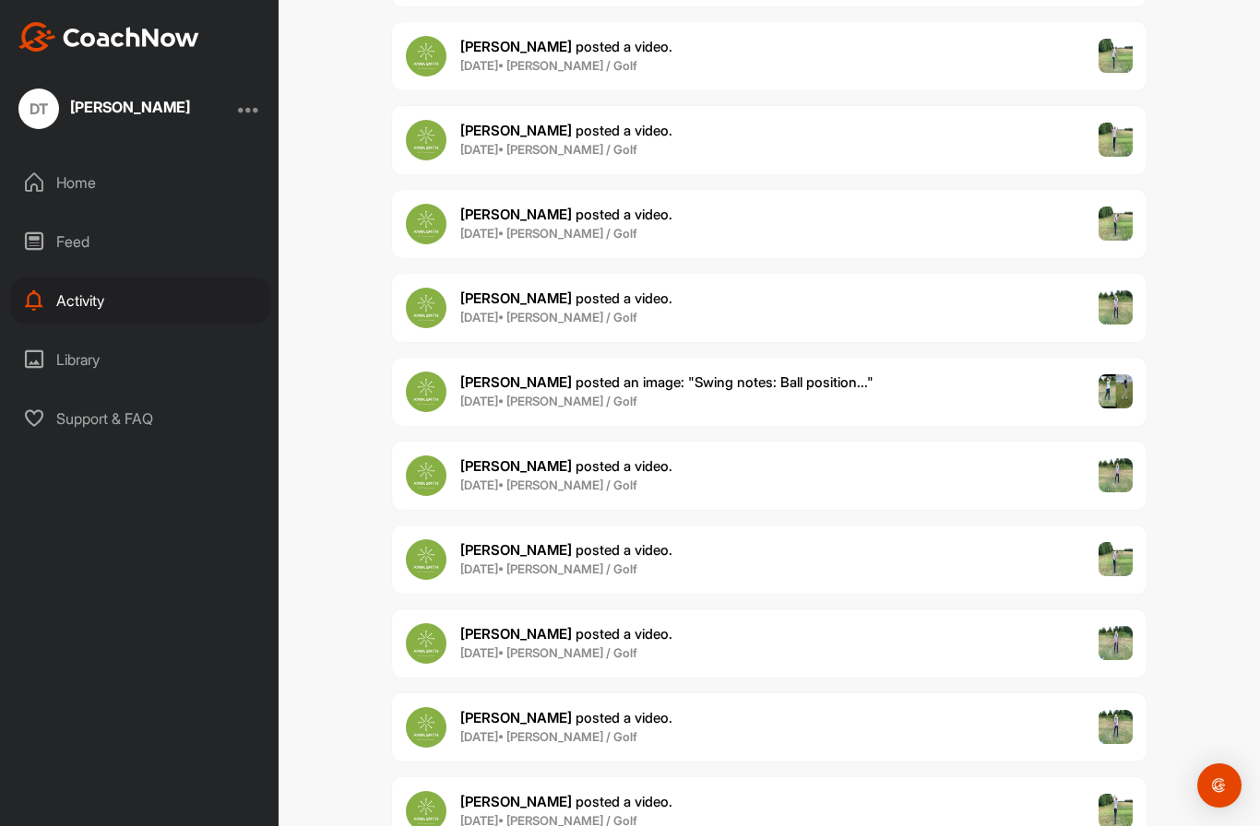
scroll to position [1603, 0]
click at [483, 646] on b "[DATE] • [PERSON_NAME] / Golf" at bounding box center [548, 653] width 177 height 15
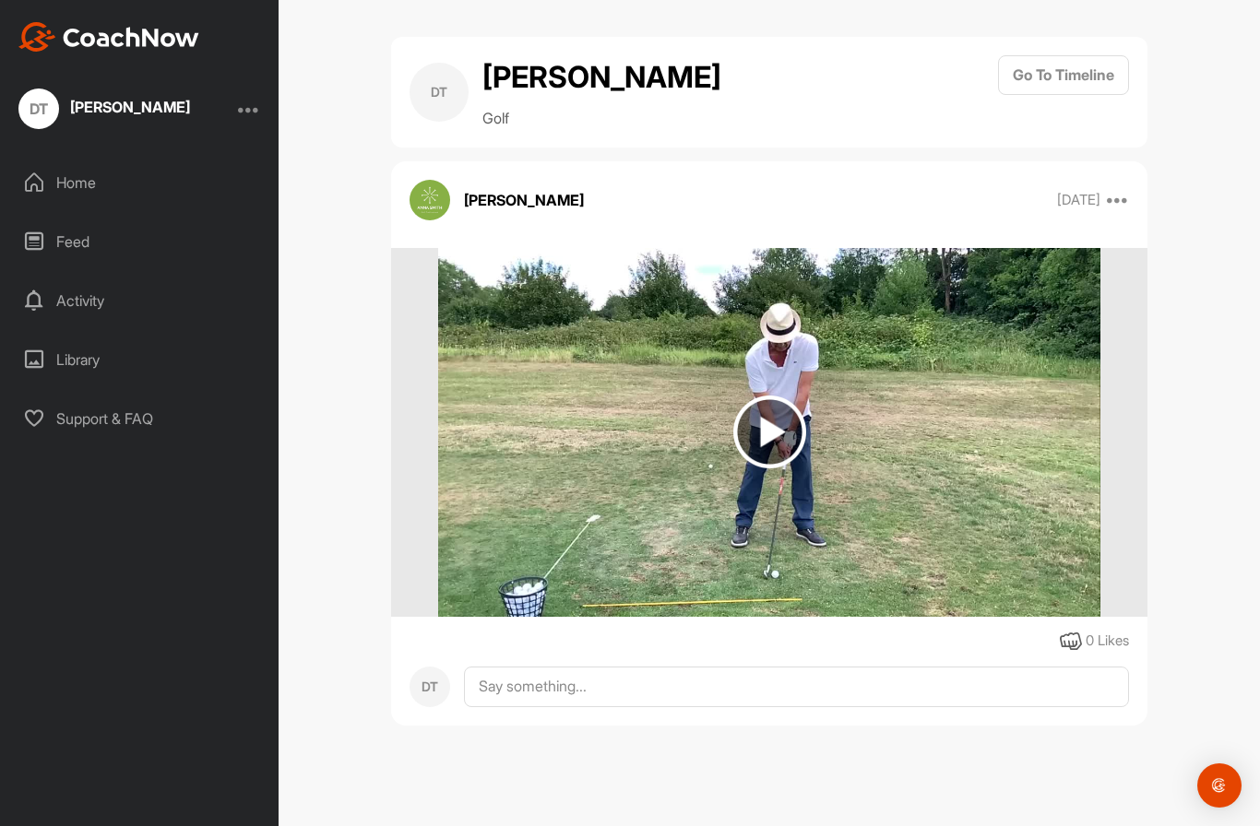
click at [764, 396] on img at bounding box center [769, 432] width 73 height 73
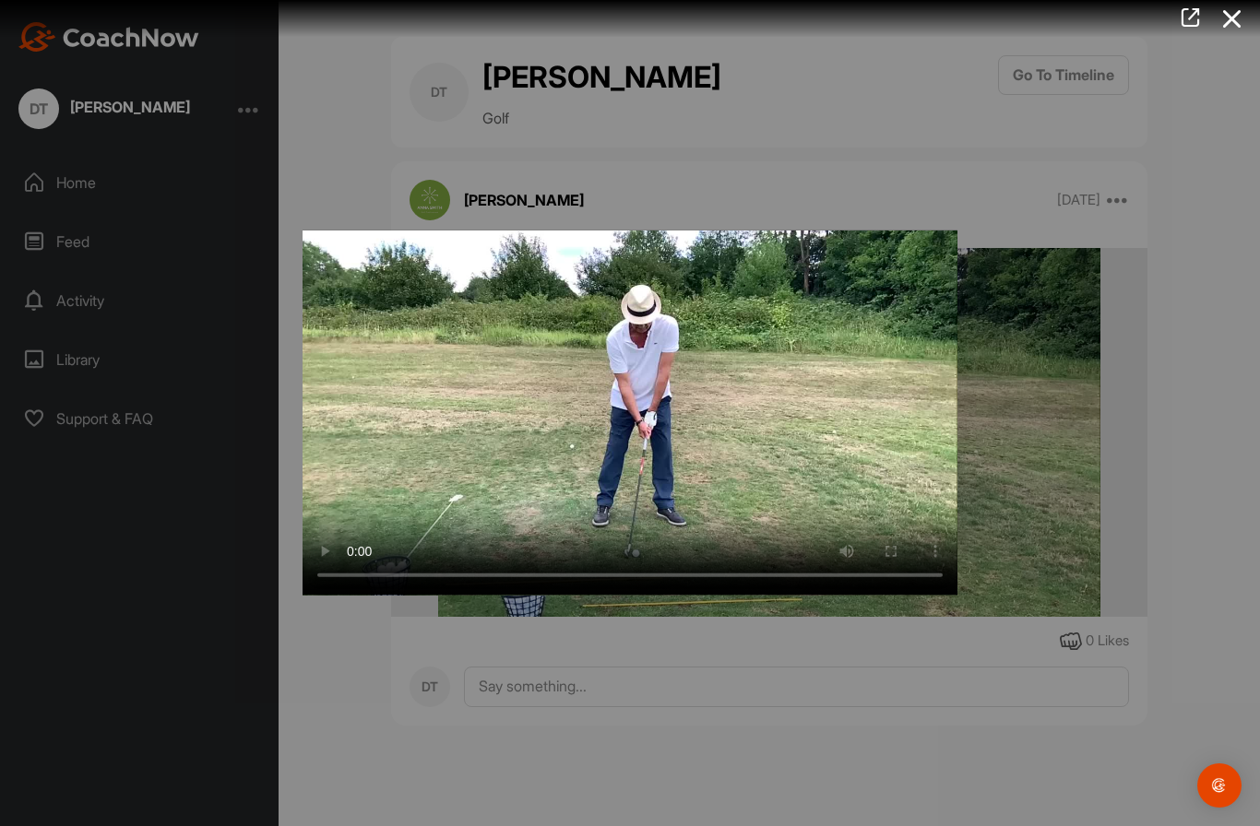
click at [697, 558] on video "Video Player" at bounding box center [630, 413] width 655 height 365
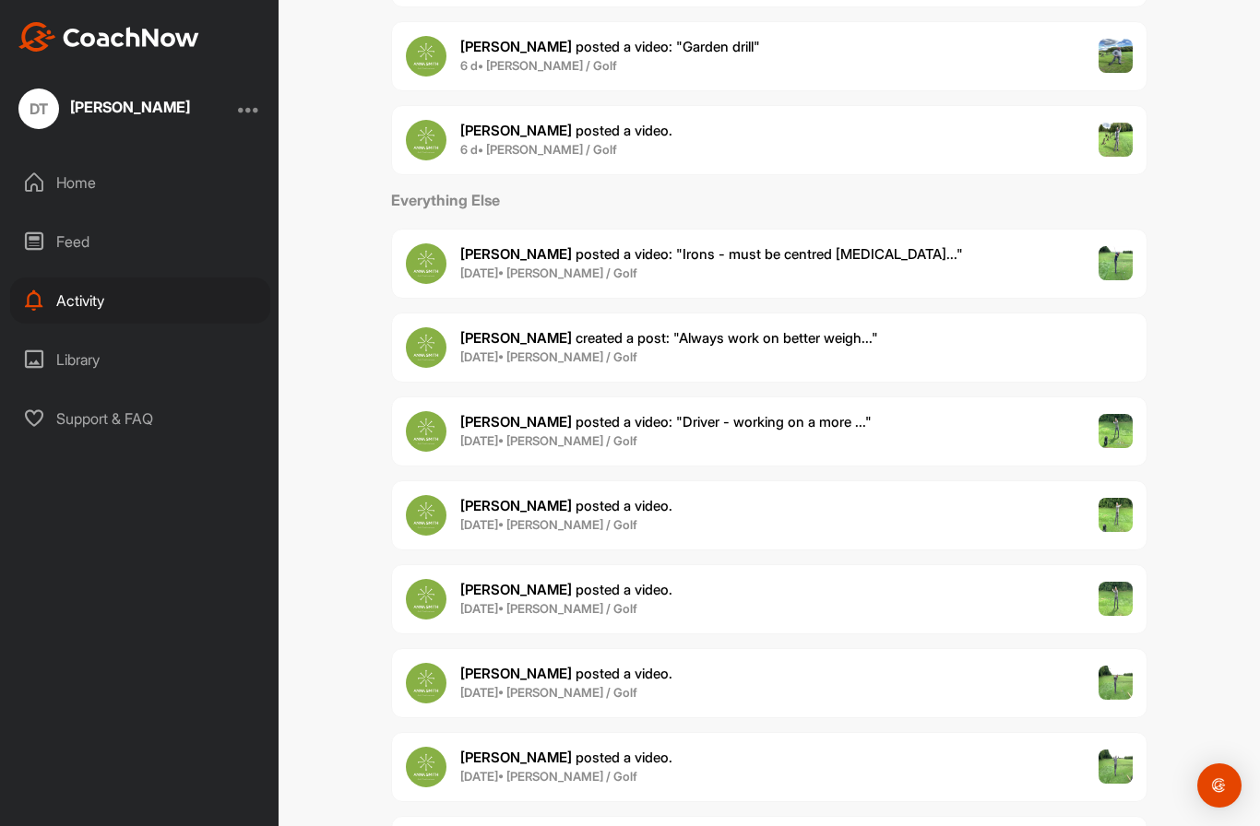
scroll to position [204, 0]
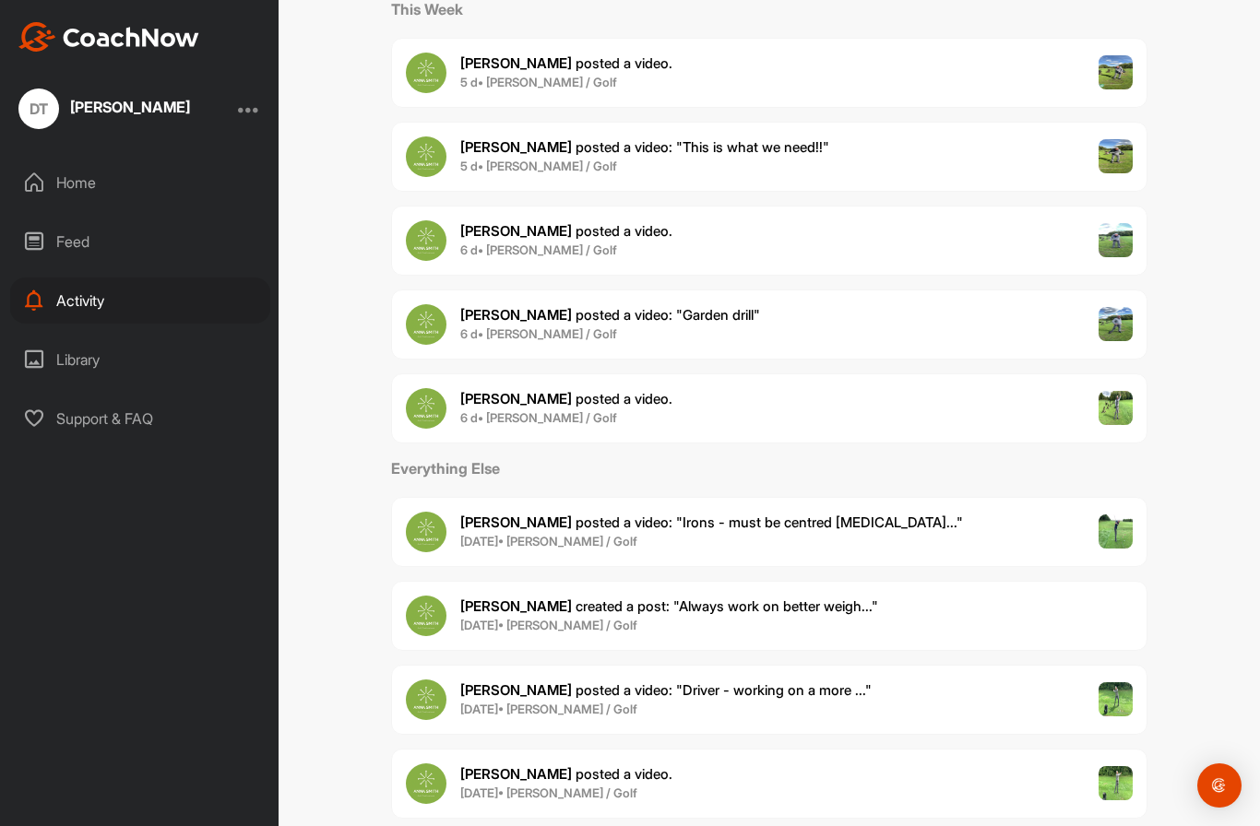
click at [87, 278] on div "Activity" at bounding box center [140, 301] width 260 height 46
click at [679, 682] on span "[PERSON_NAME] posted a video : " Driver - working on a more ... "" at bounding box center [665, 691] width 411 height 18
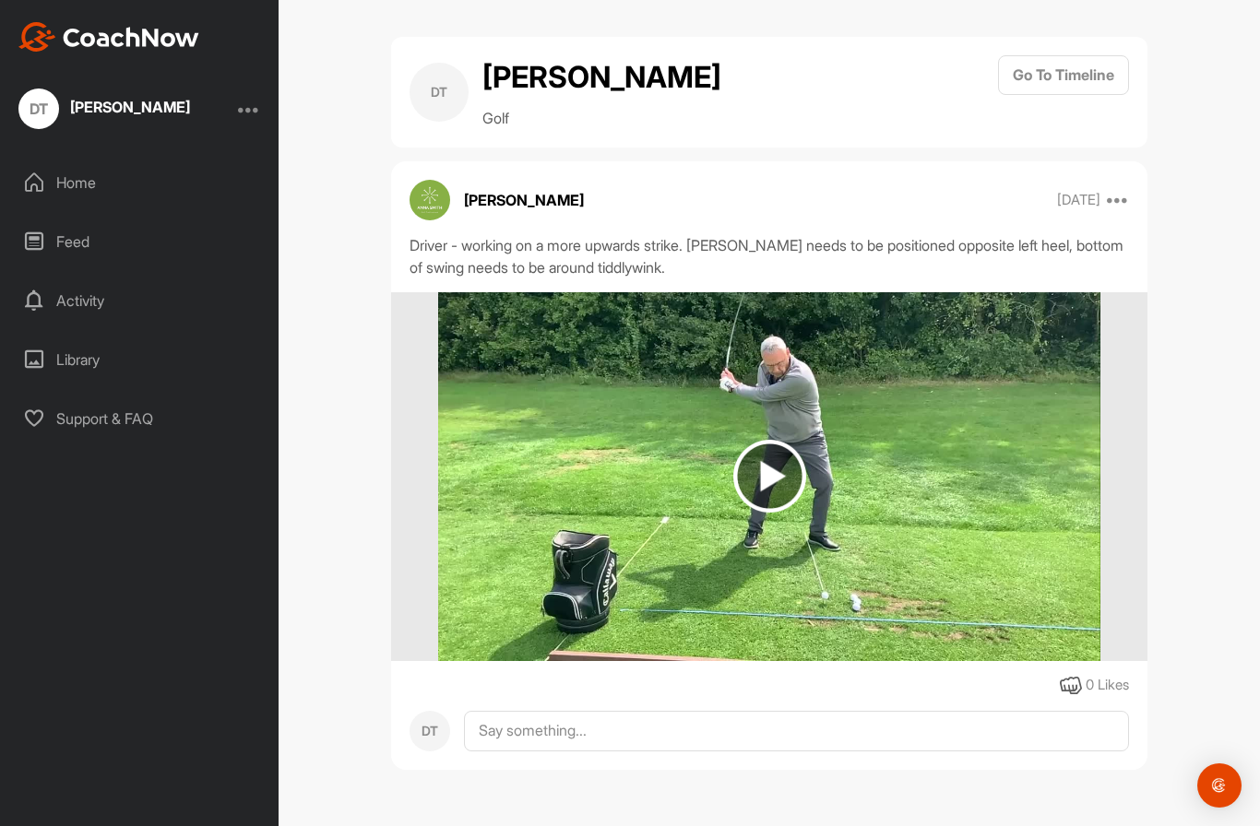
click at [771, 440] on img at bounding box center [769, 476] width 73 height 73
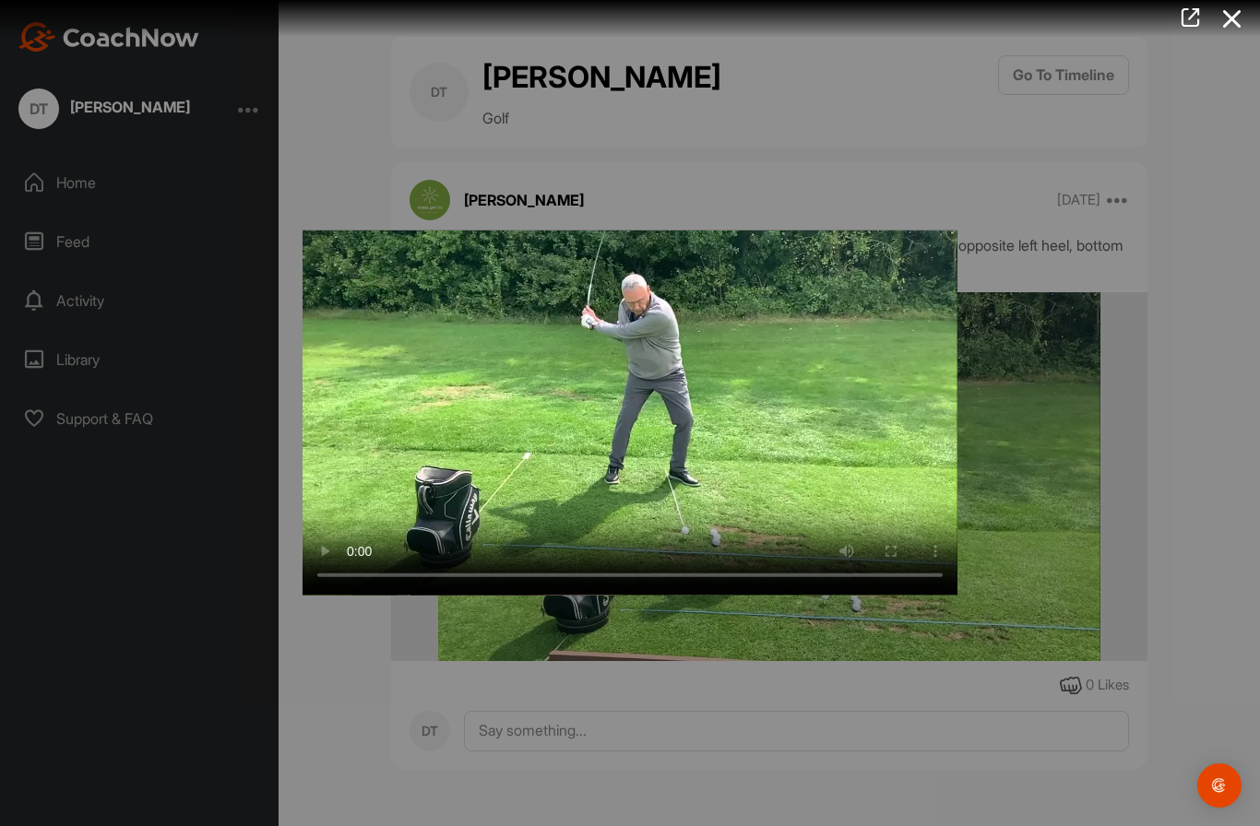
click at [631, 474] on video "Video Player" at bounding box center [630, 413] width 655 height 365
click at [629, 422] on video "Video Player" at bounding box center [630, 413] width 655 height 365
click at [835, 715] on div at bounding box center [630, 413] width 1260 height 826
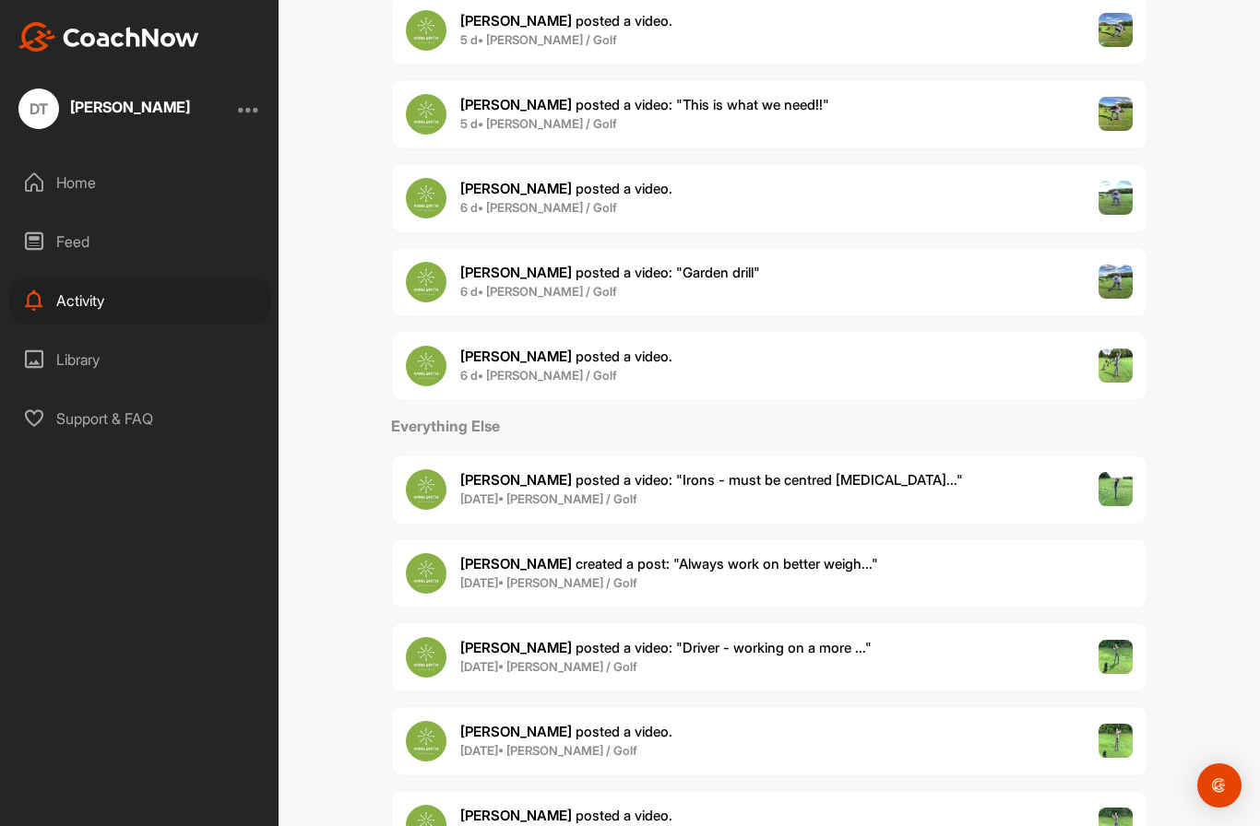
scroll to position [342, 0]
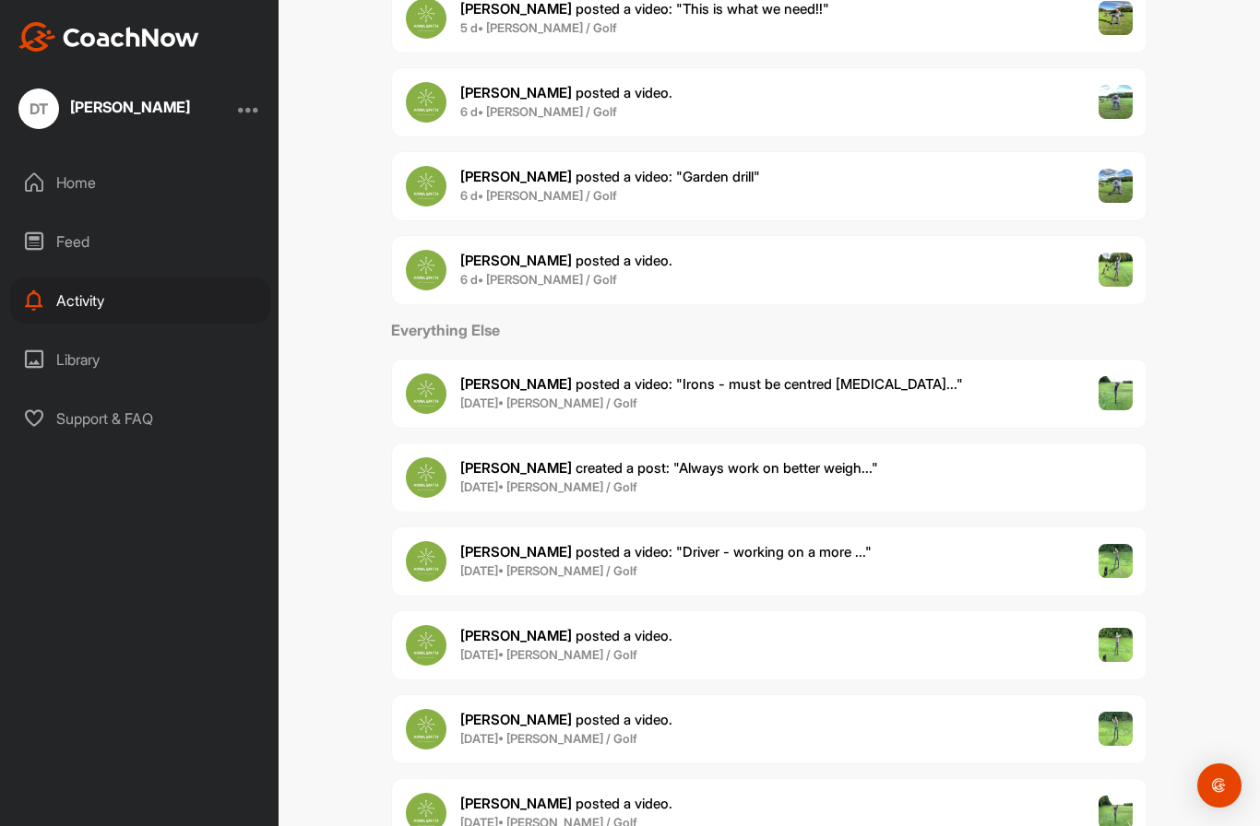
click at [601, 459] on span "[PERSON_NAME] created a post : "Always work on better weigh..."" at bounding box center [669, 468] width 418 height 18
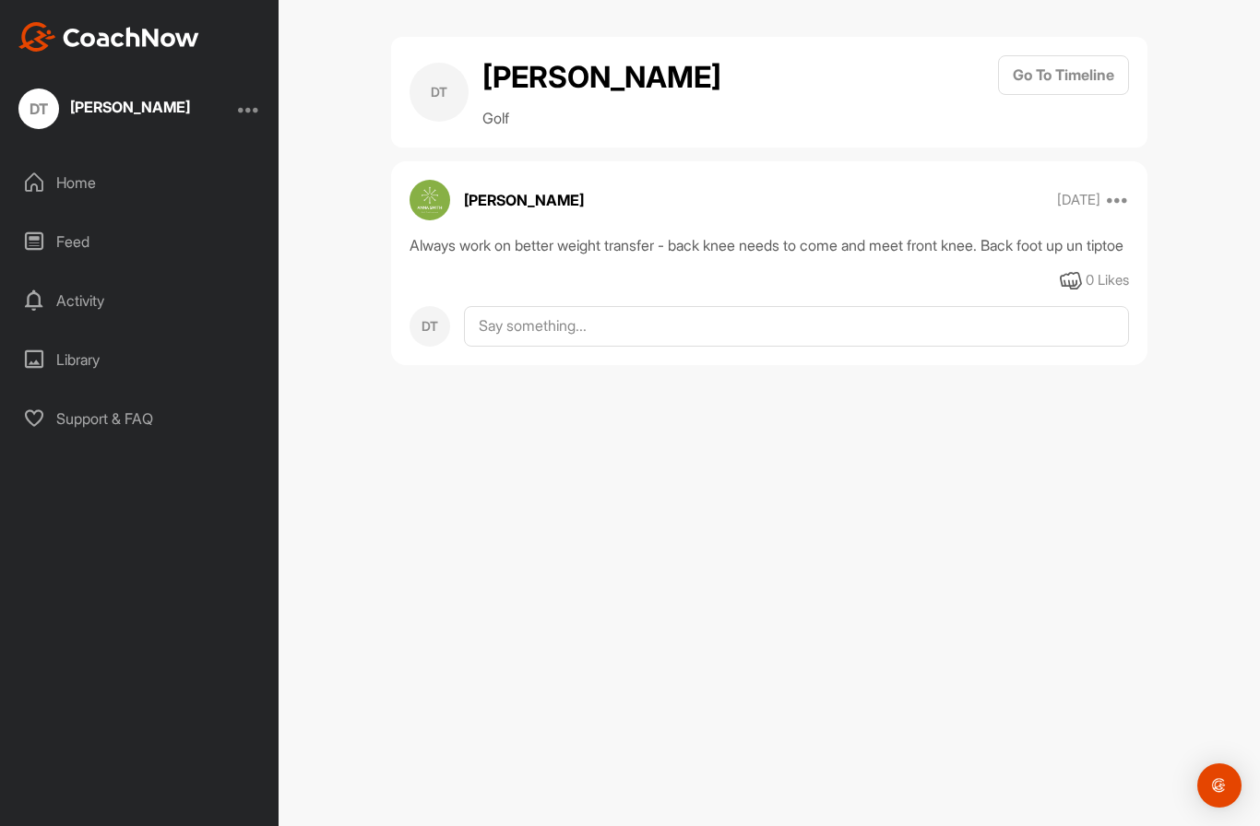
click at [533, 410] on div "DT [PERSON_NAME] Golf Go To Timeline [PERSON_NAME] [DATE] Report Delete Always …" at bounding box center [769, 413] width 981 height 826
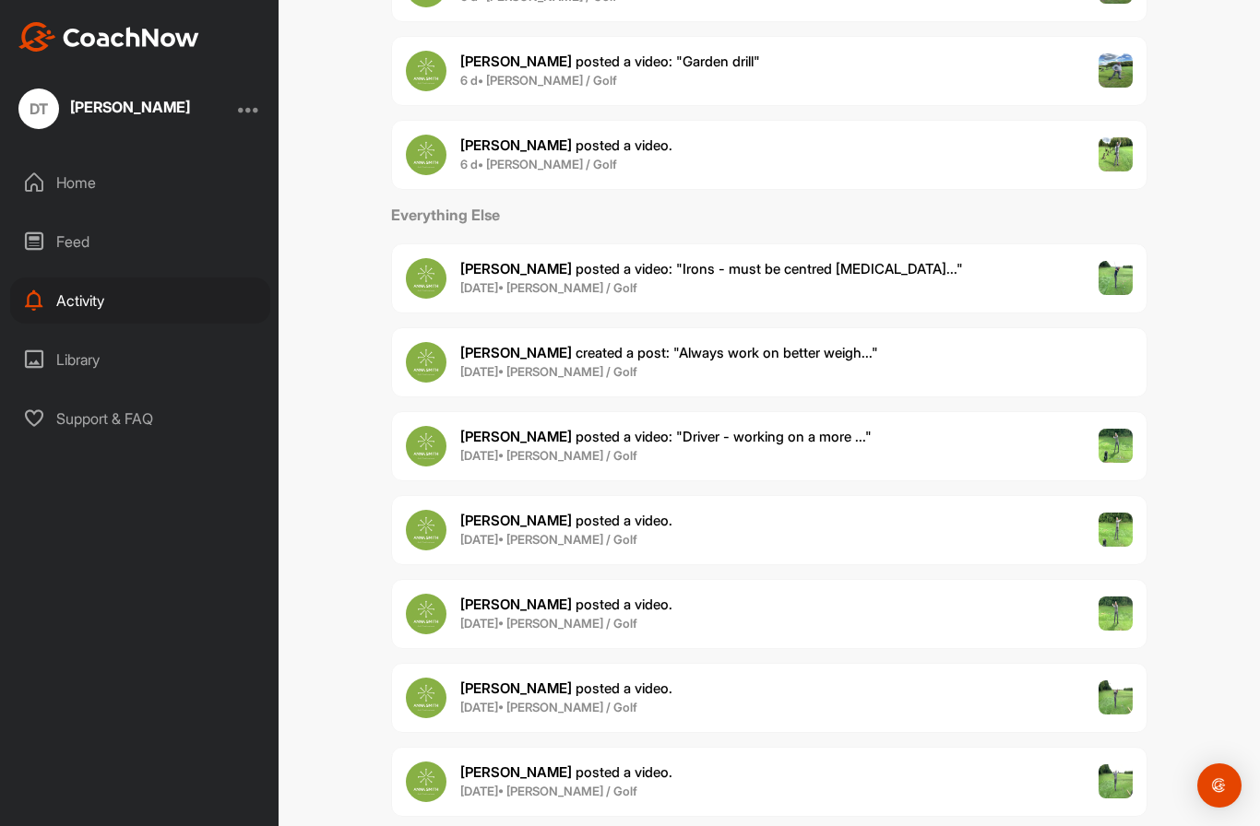
scroll to position [465, 0]
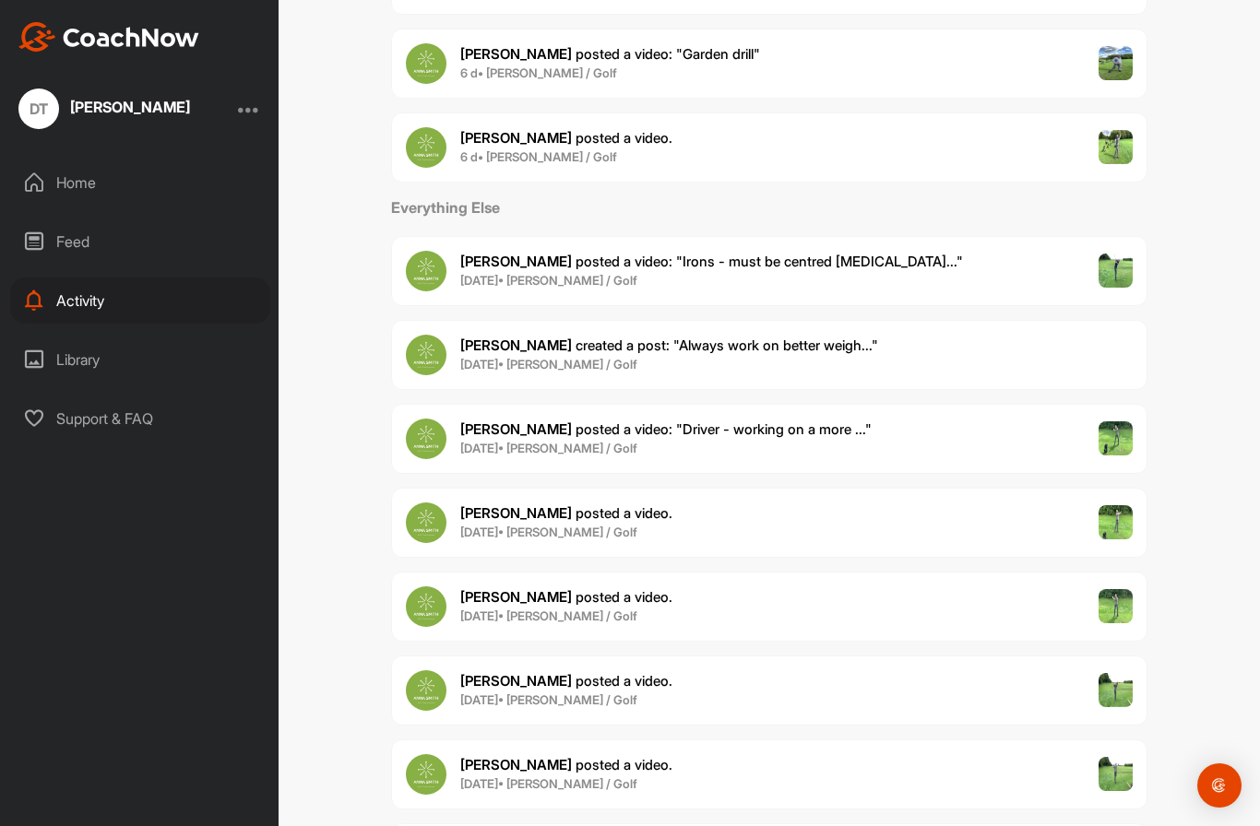
click at [703, 421] on span "[PERSON_NAME] posted a video : " Driver - working on a more ... "" at bounding box center [665, 430] width 411 height 18
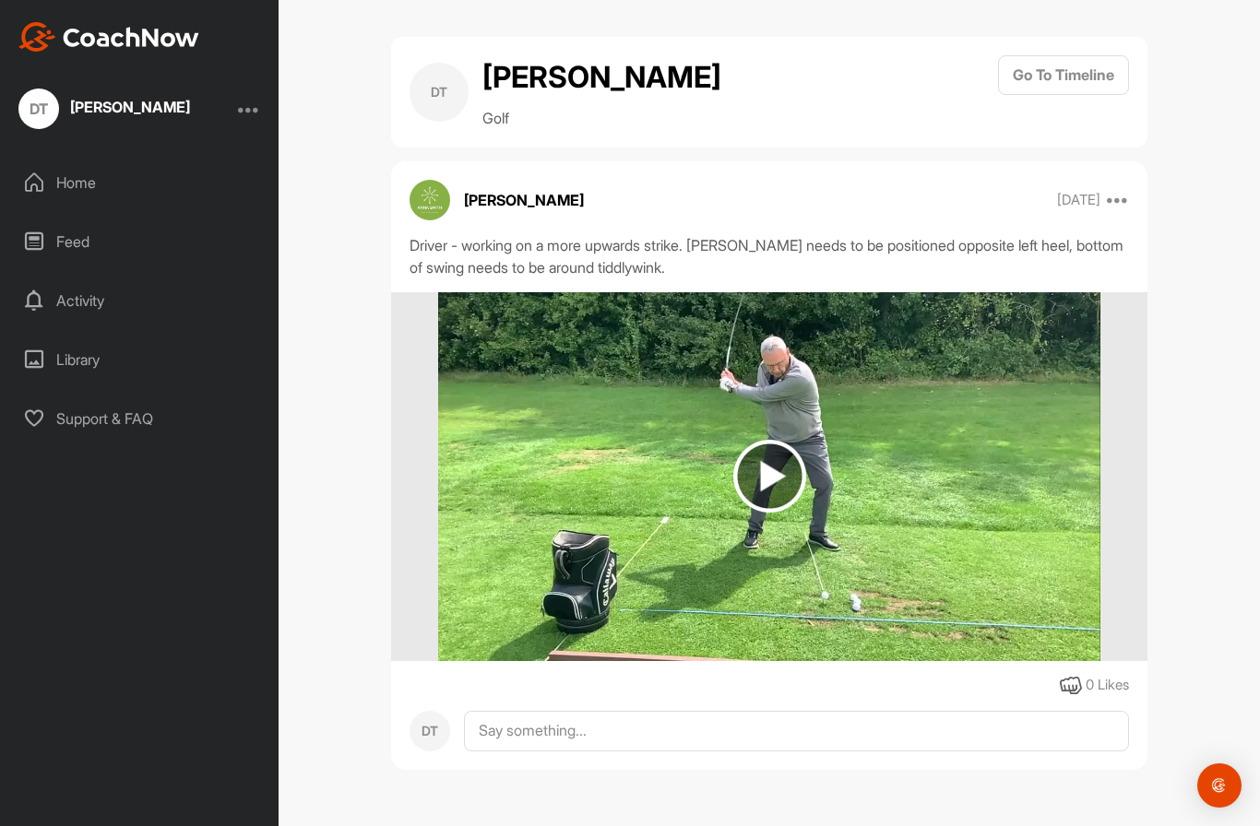
click at [763, 440] on img at bounding box center [769, 476] width 73 height 73
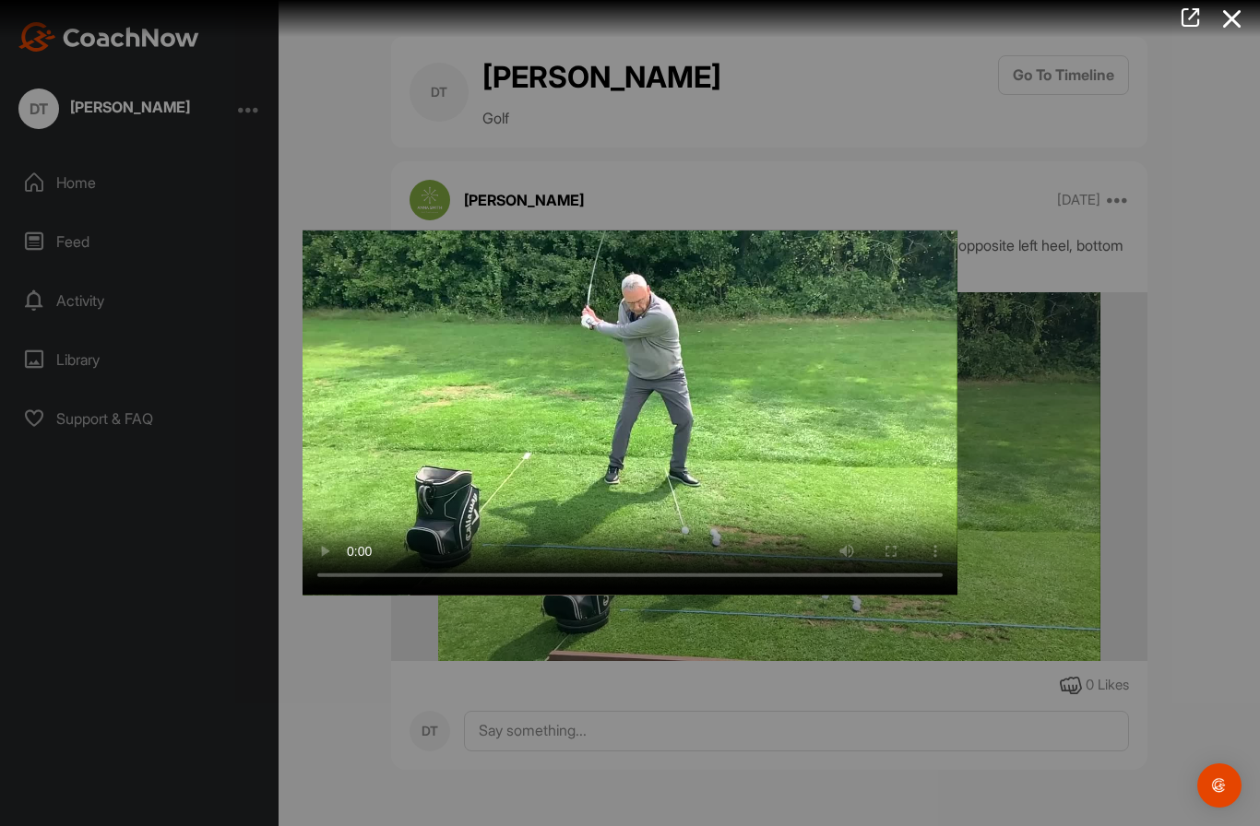
click at [719, 496] on video "Video Player" at bounding box center [630, 413] width 655 height 365
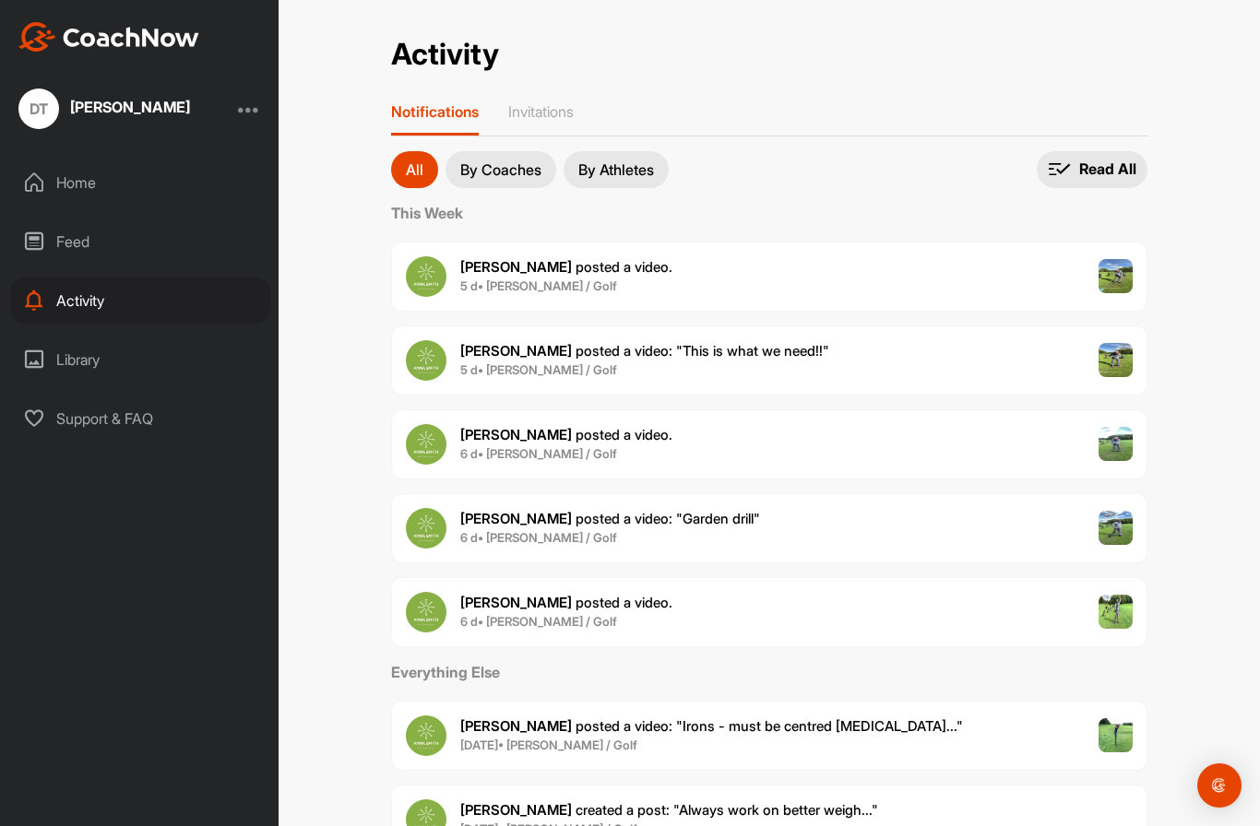
click at [609, 162] on p "By Athletes" at bounding box center [616, 169] width 76 height 15
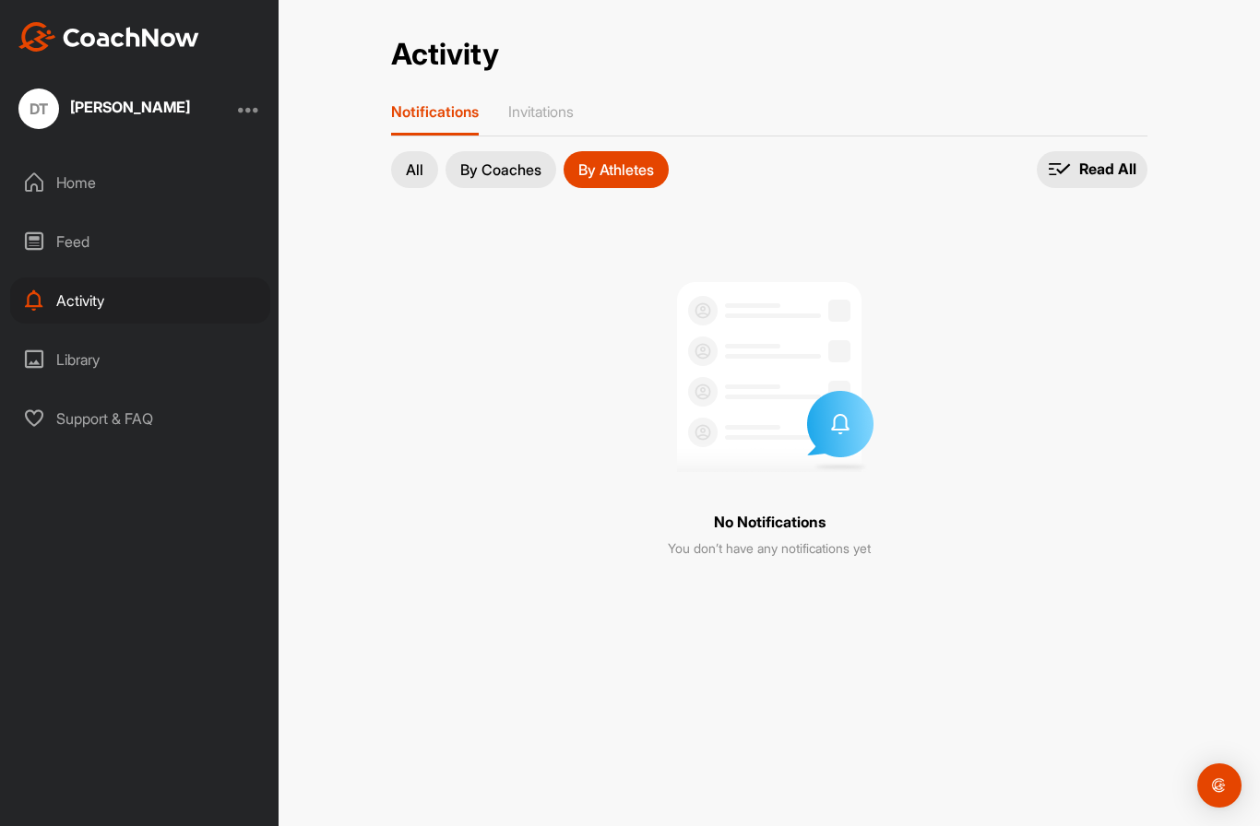
click at [419, 162] on p "All" at bounding box center [415, 169] width 18 height 15
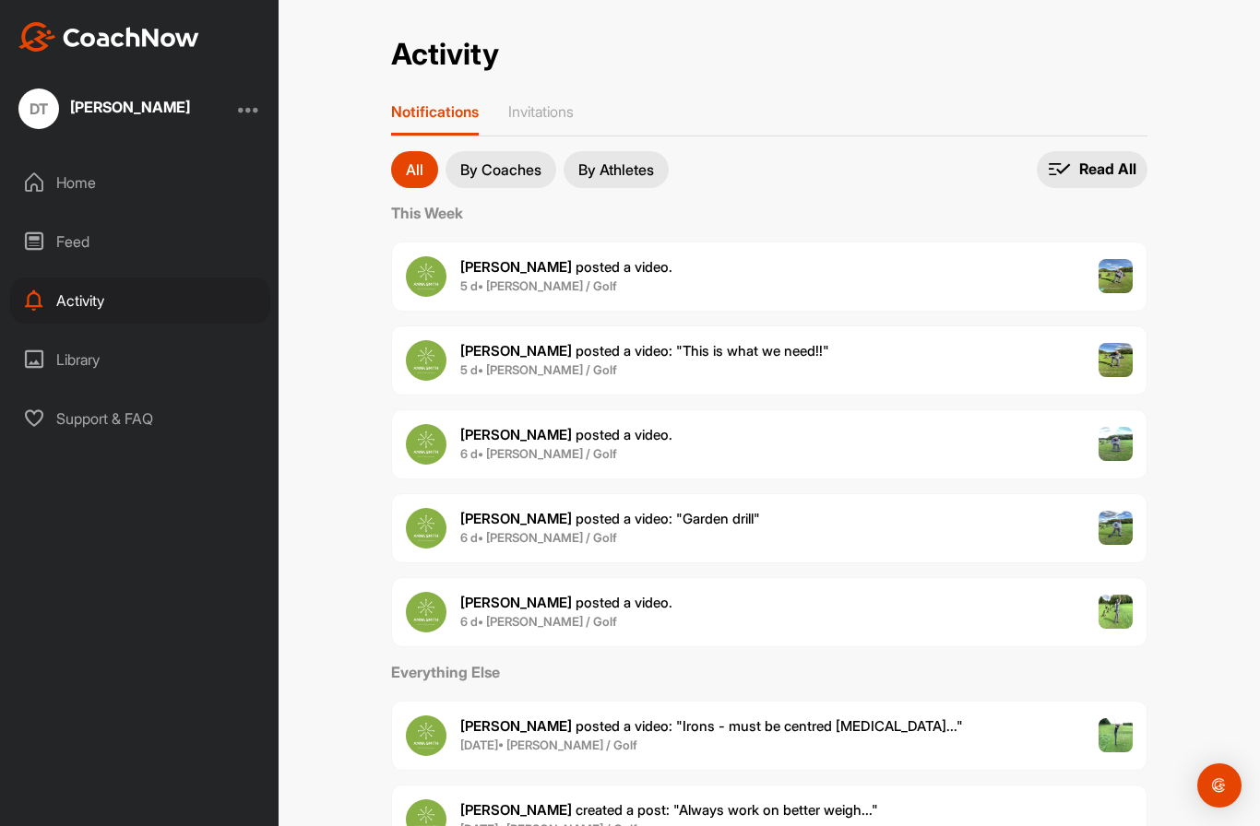
click at [651, 351] on span "[PERSON_NAME] posted a video : " This is what we need!! "" at bounding box center [644, 351] width 369 height 18
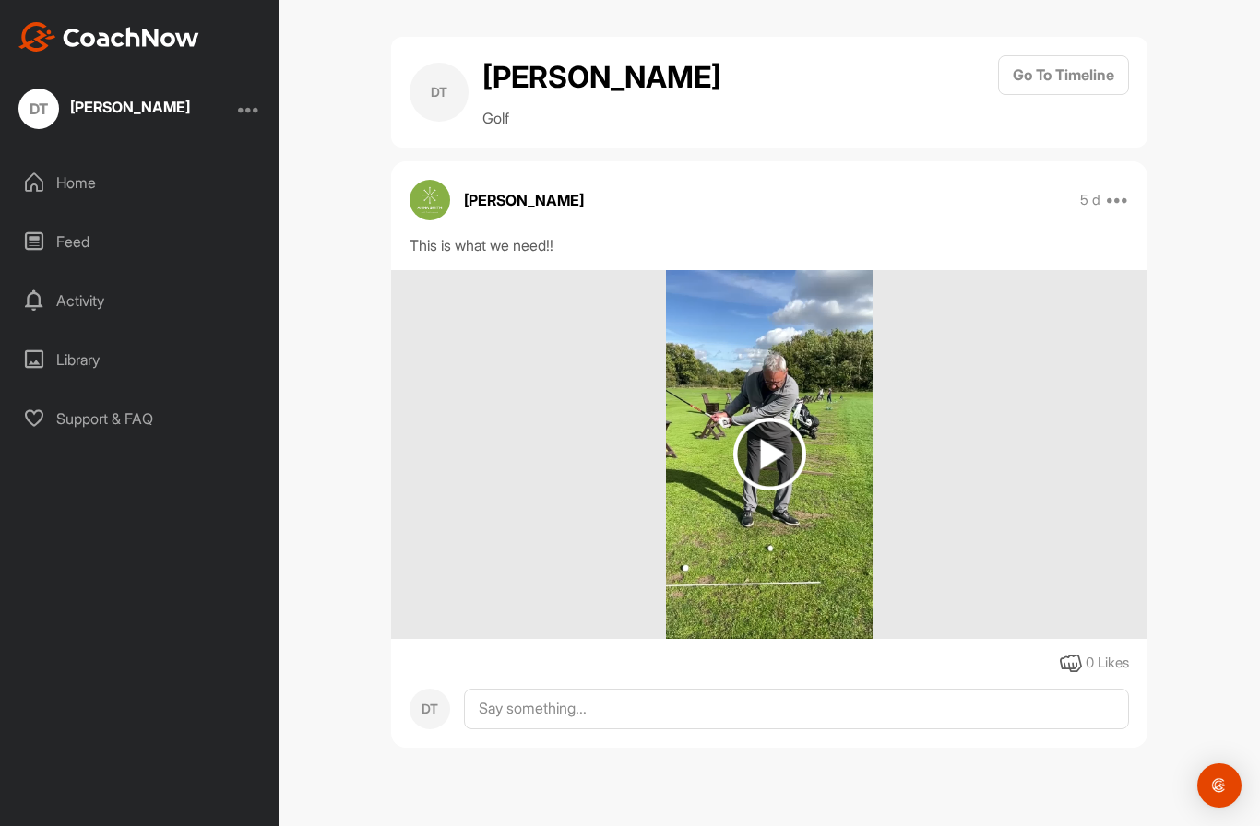
click at [777, 454] on img at bounding box center [769, 454] width 73 height 73
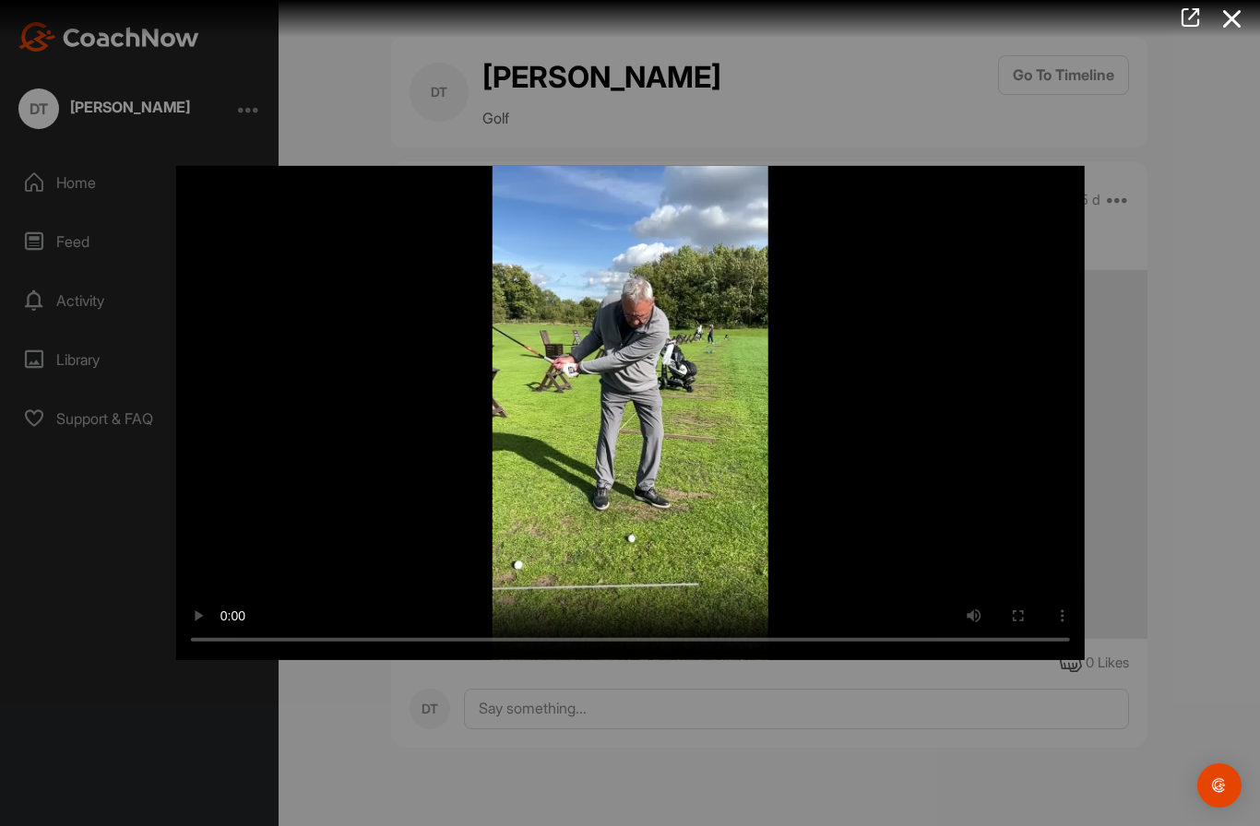
click at [645, 645] on video "Video Player" at bounding box center [630, 413] width 909 height 494
click at [1240, 20] on icon at bounding box center [1232, 19] width 42 height 34
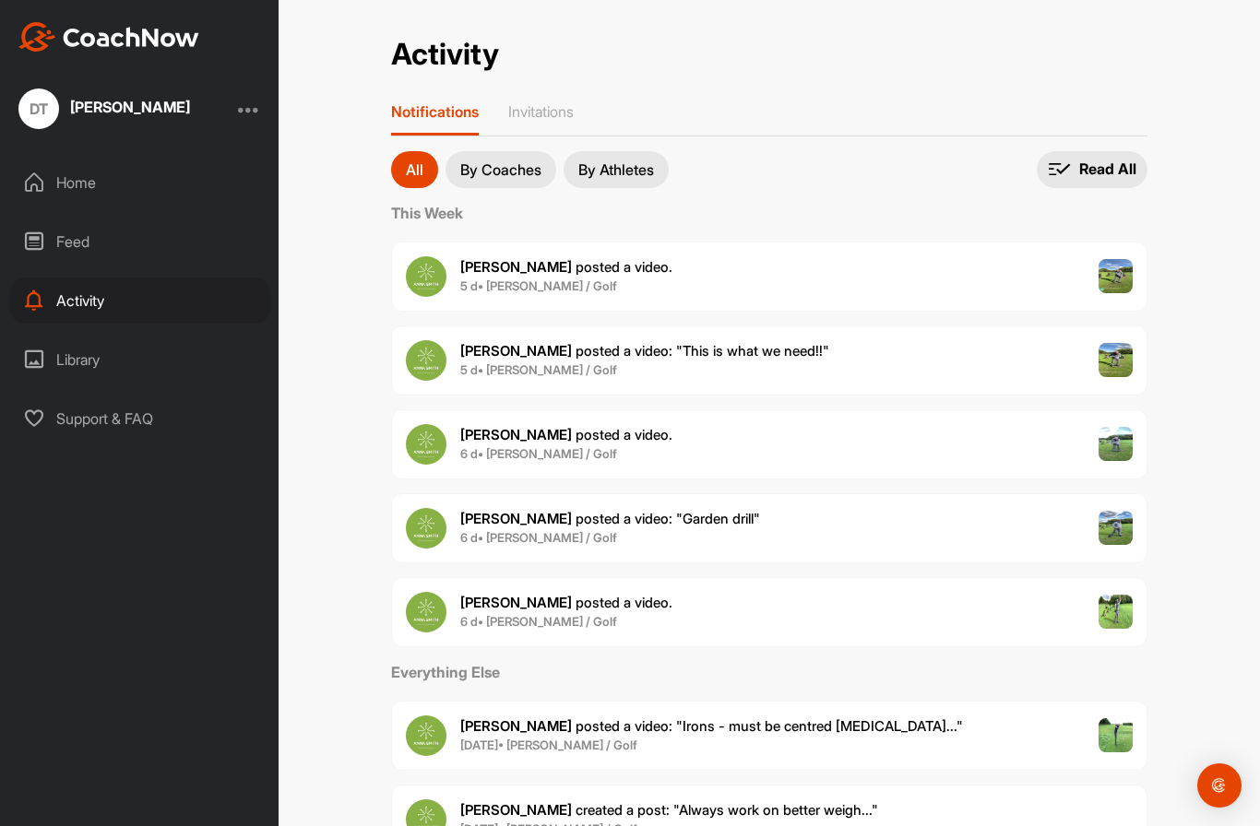
click at [528, 523] on span "[PERSON_NAME] posted a video : " Garden drill "" at bounding box center [610, 519] width 300 height 18
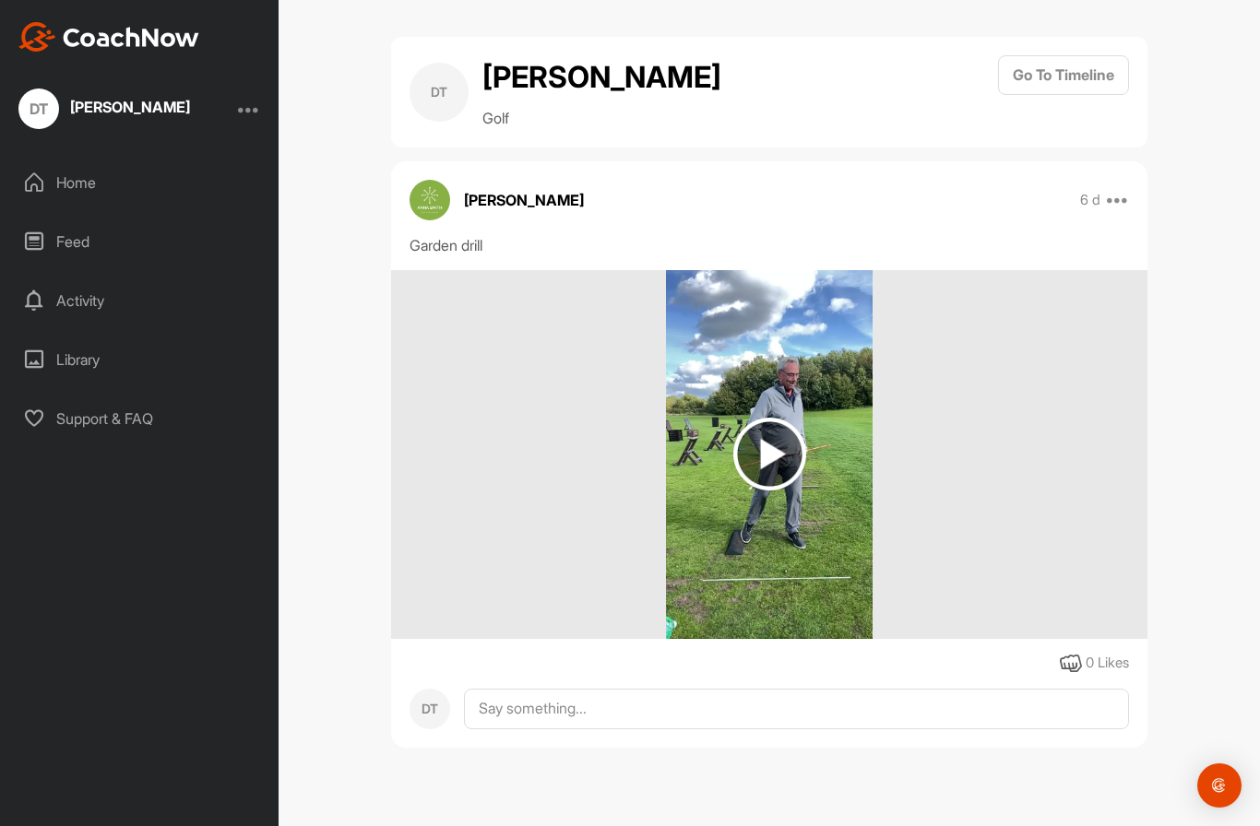
click at [778, 456] on img at bounding box center [769, 454] width 73 height 73
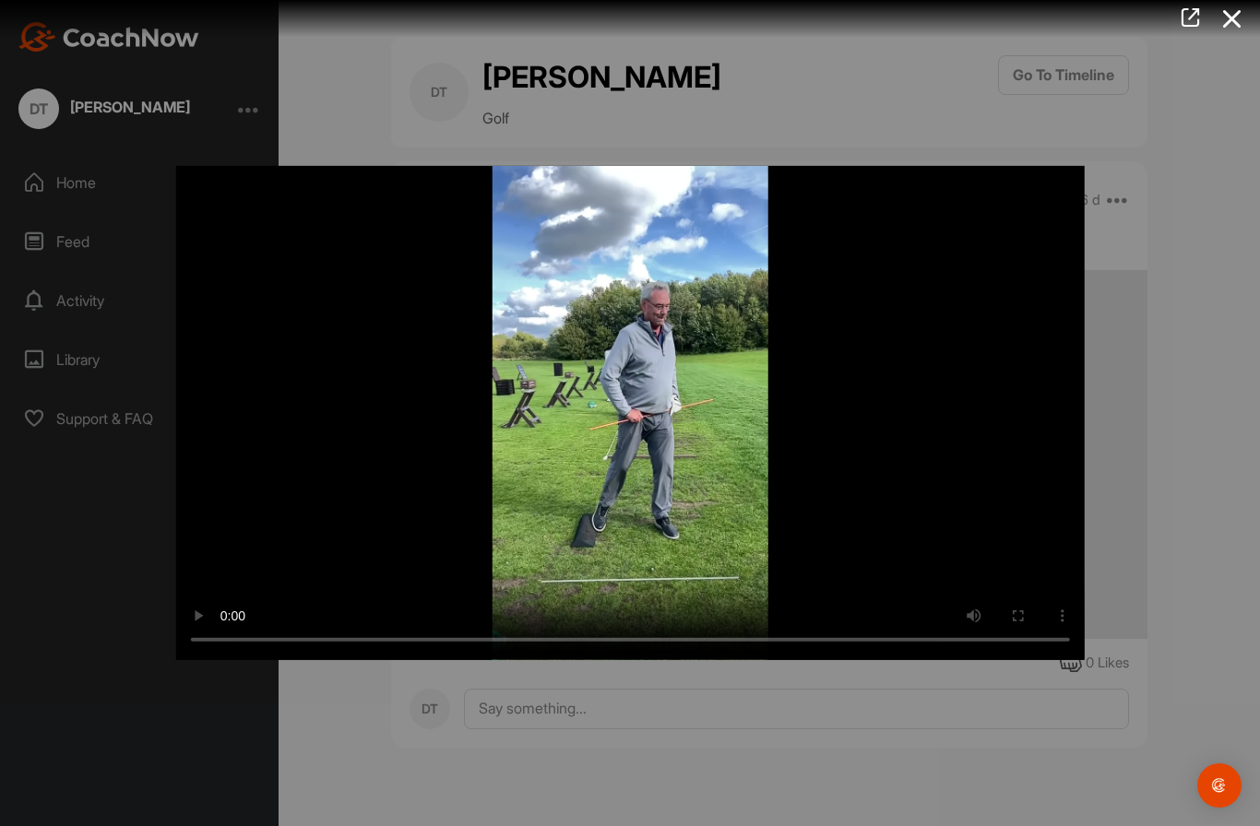
click at [761, 545] on video "Video Player" at bounding box center [630, 413] width 909 height 494
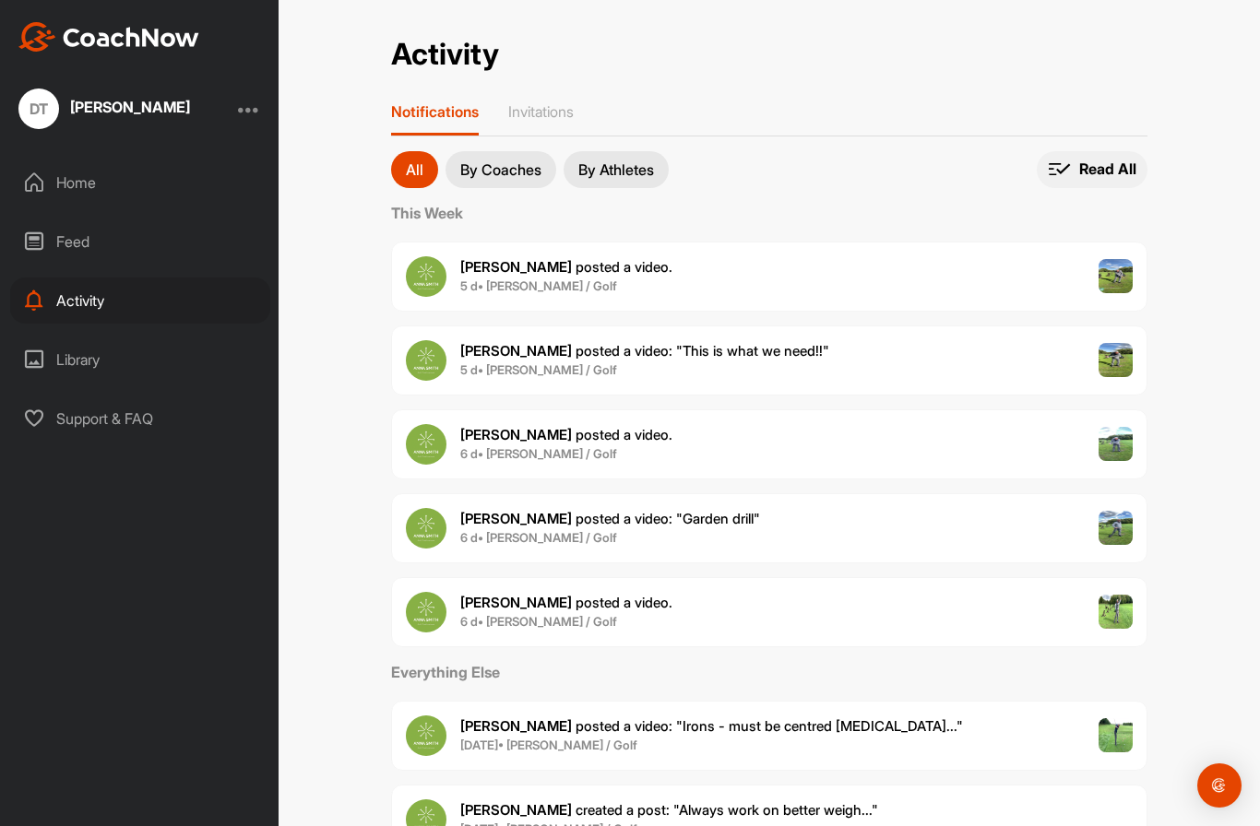
click at [1103, 160] on p "Read All" at bounding box center [1107, 169] width 57 height 19
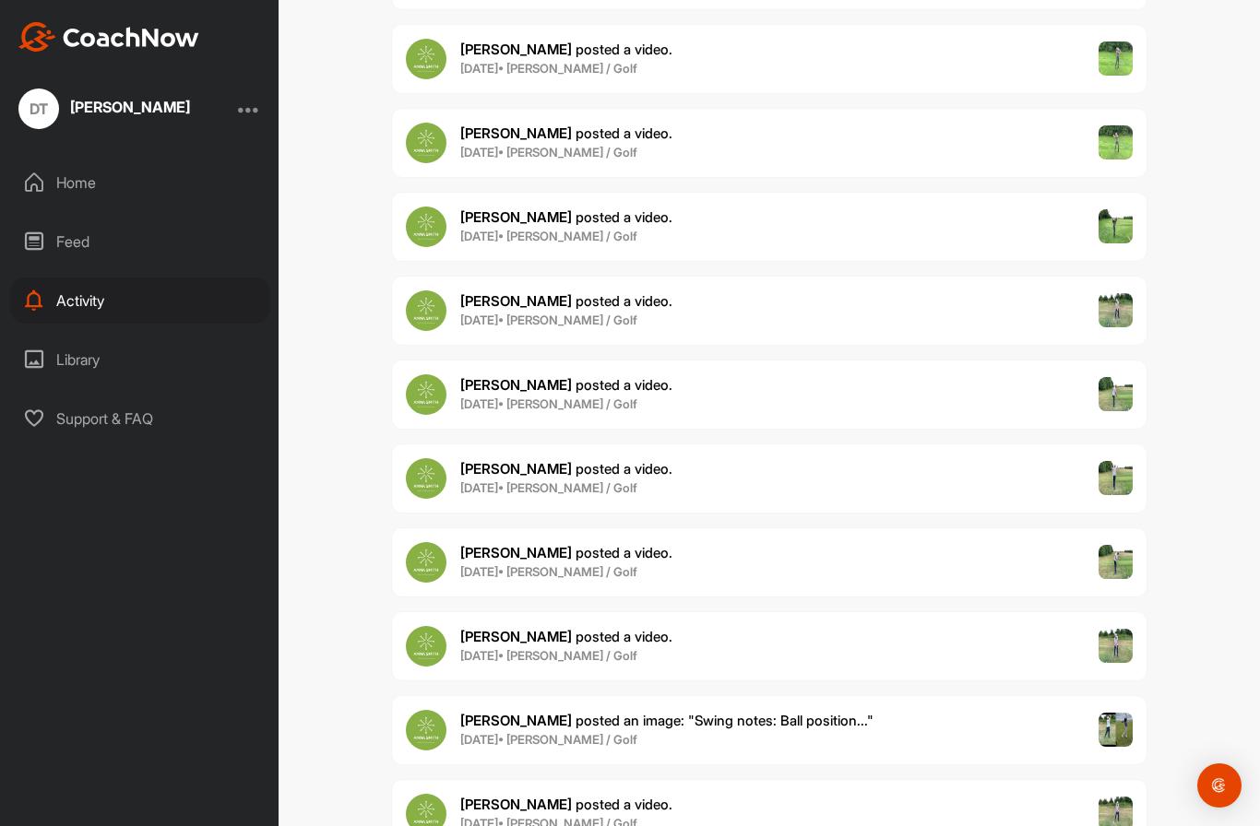
scroll to position [1266, 0]
click at [776, 711] on span "[PERSON_NAME] posted an image : " Swing notes: Ball position... "" at bounding box center [666, 720] width 413 height 18
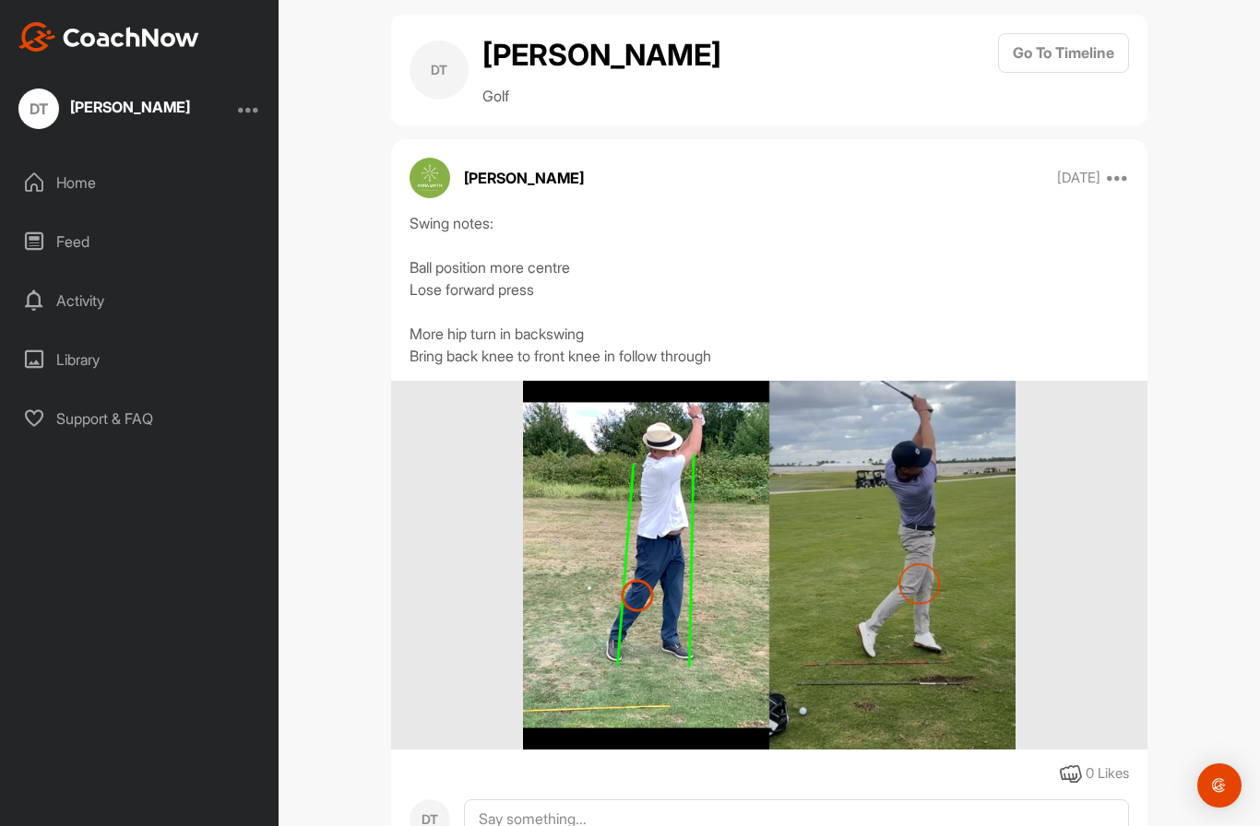
scroll to position [21, 0]
click at [872, 540] on img at bounding box center [769, 566] width 493 height 369
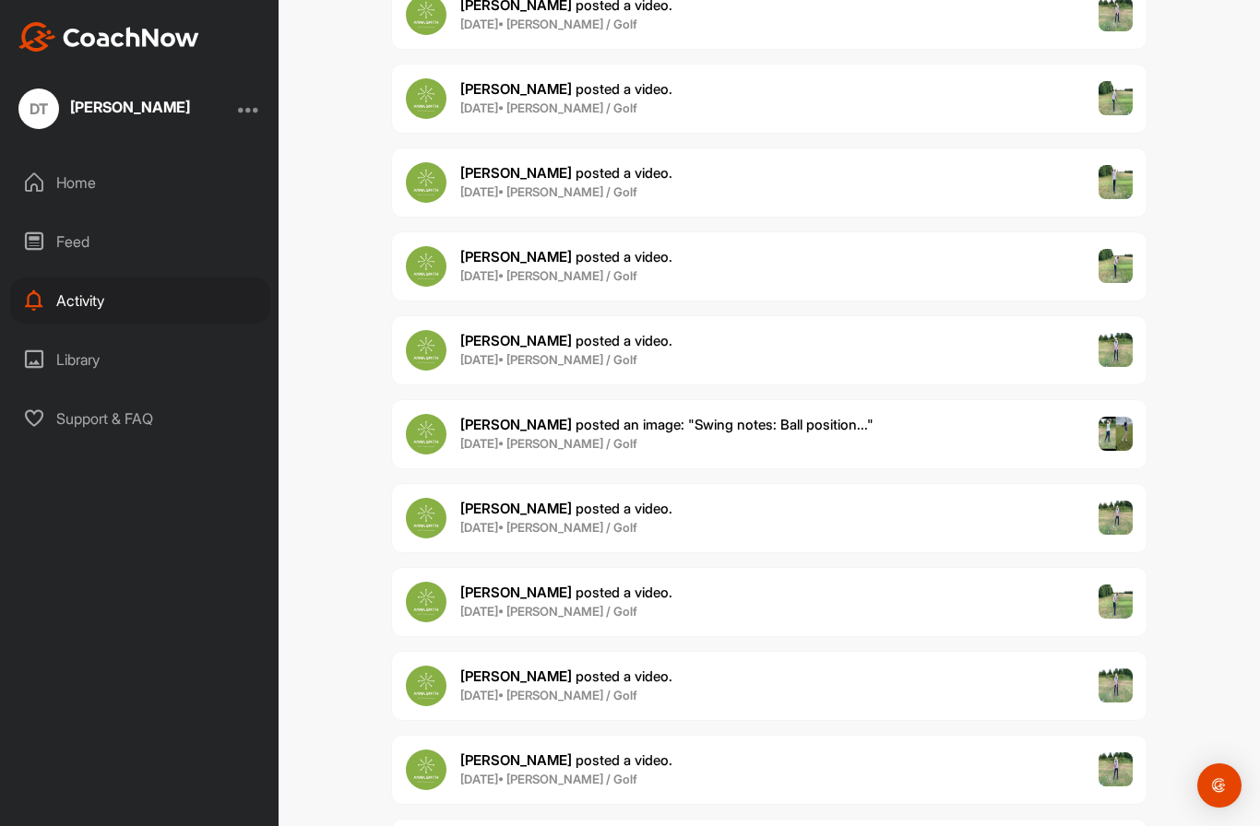
scroll to position [1570, 0]
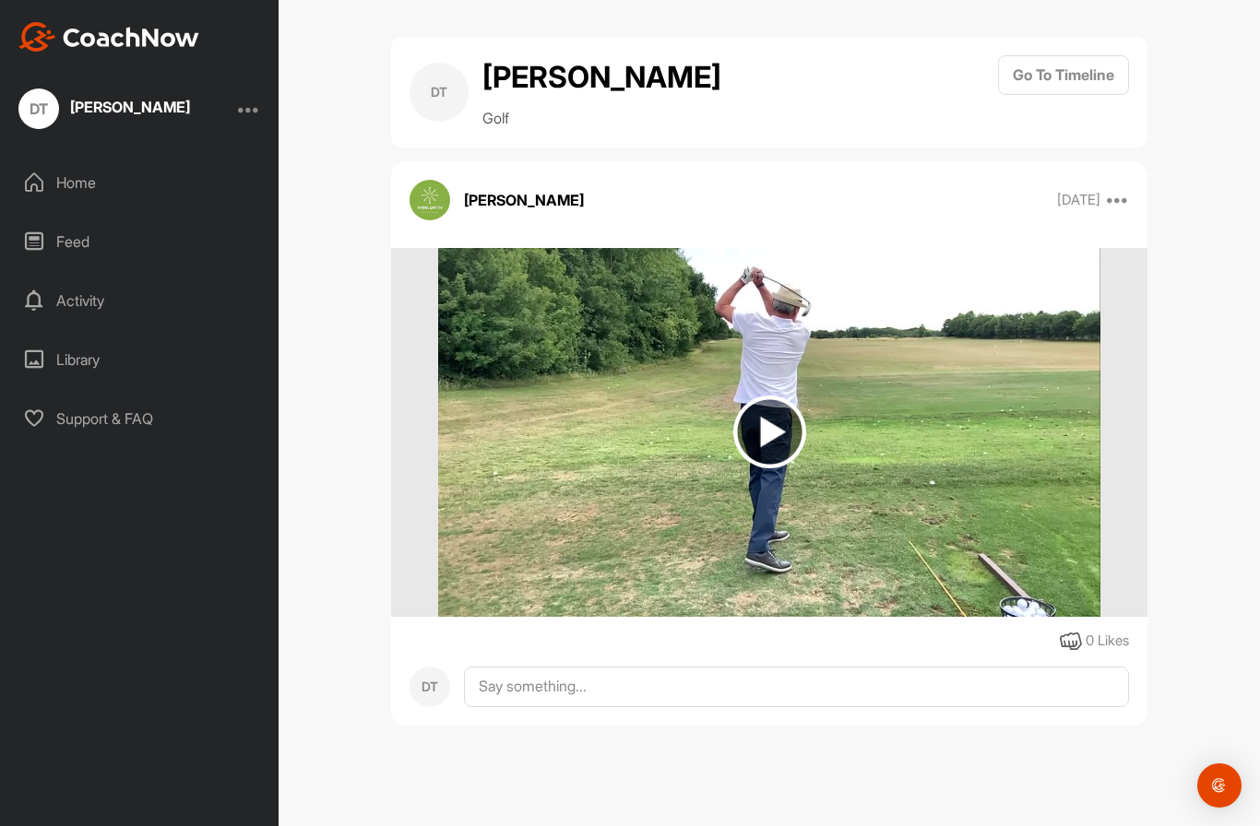
click at [761, 396] on img at bounding box center [769, 432] width 73 height 73
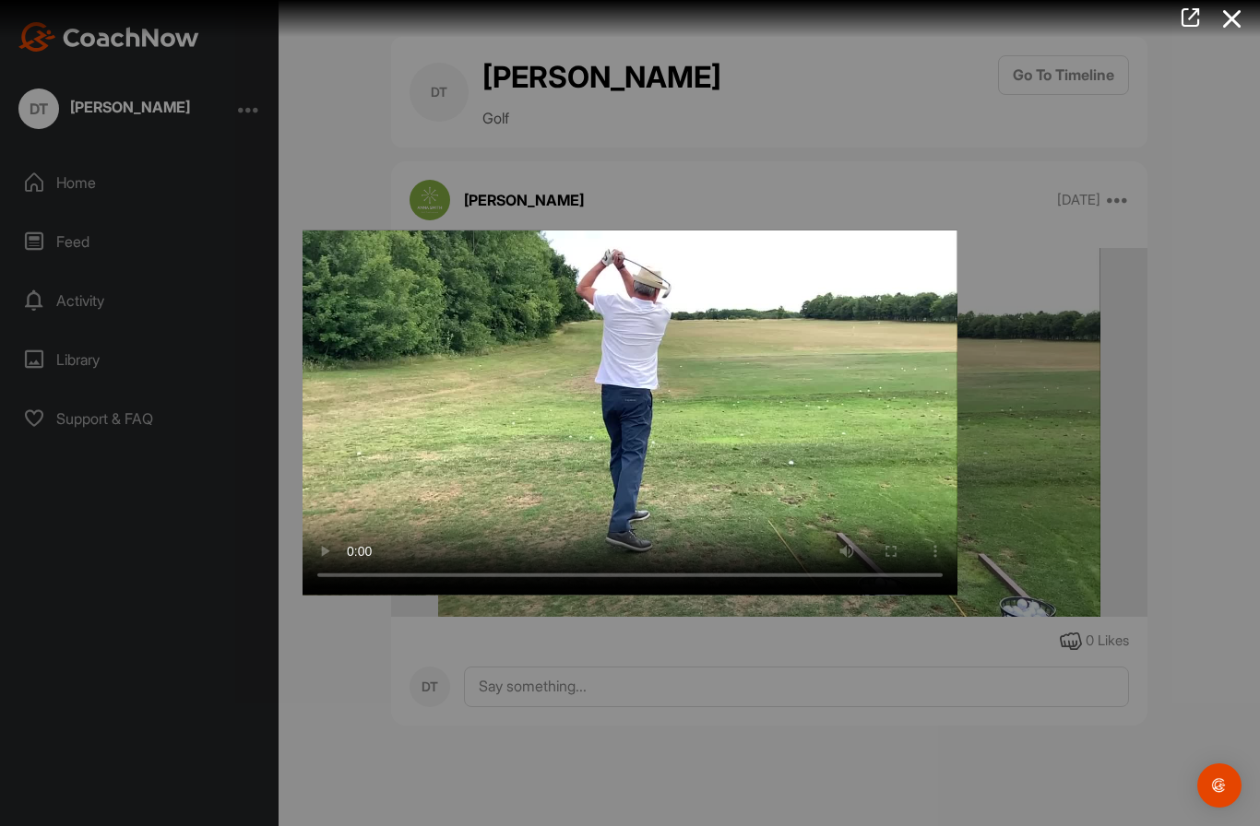
click at [67, 99] on div at bounding box center [630, 413] width 1260 height 826
